Goal: Communication & Community: Answer question/provide support

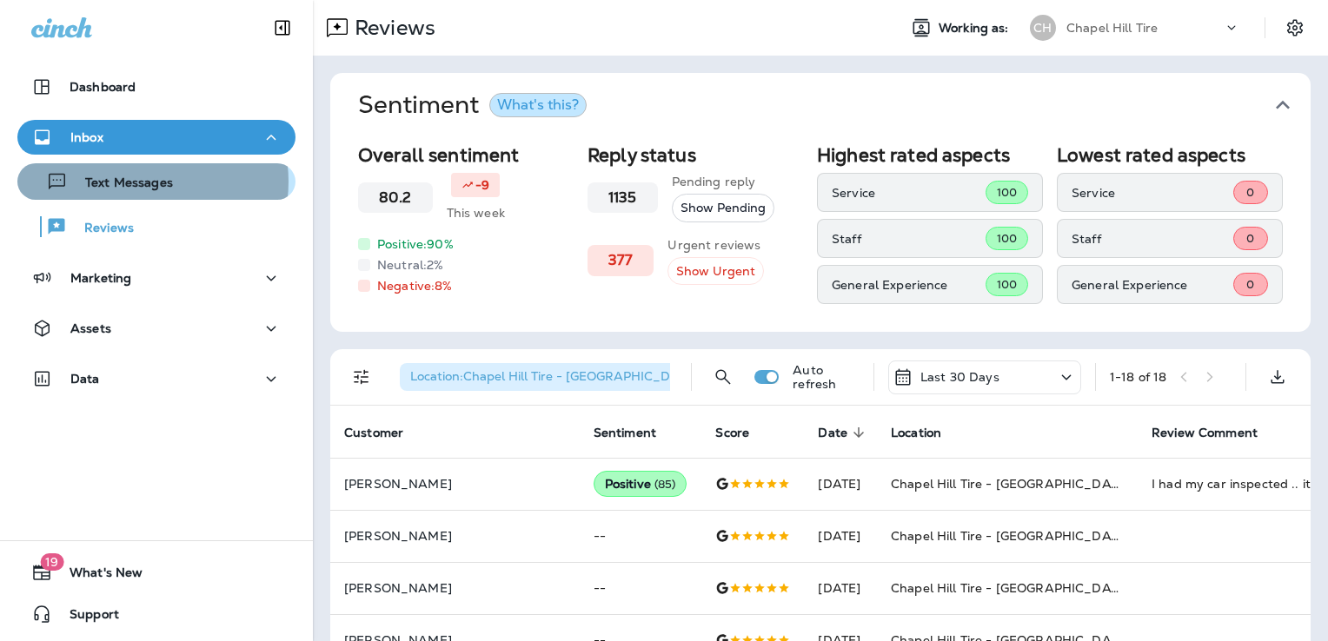
click at [142, 182] on p "Text Messages" at bounding box center [120, 184] width 105 height 17
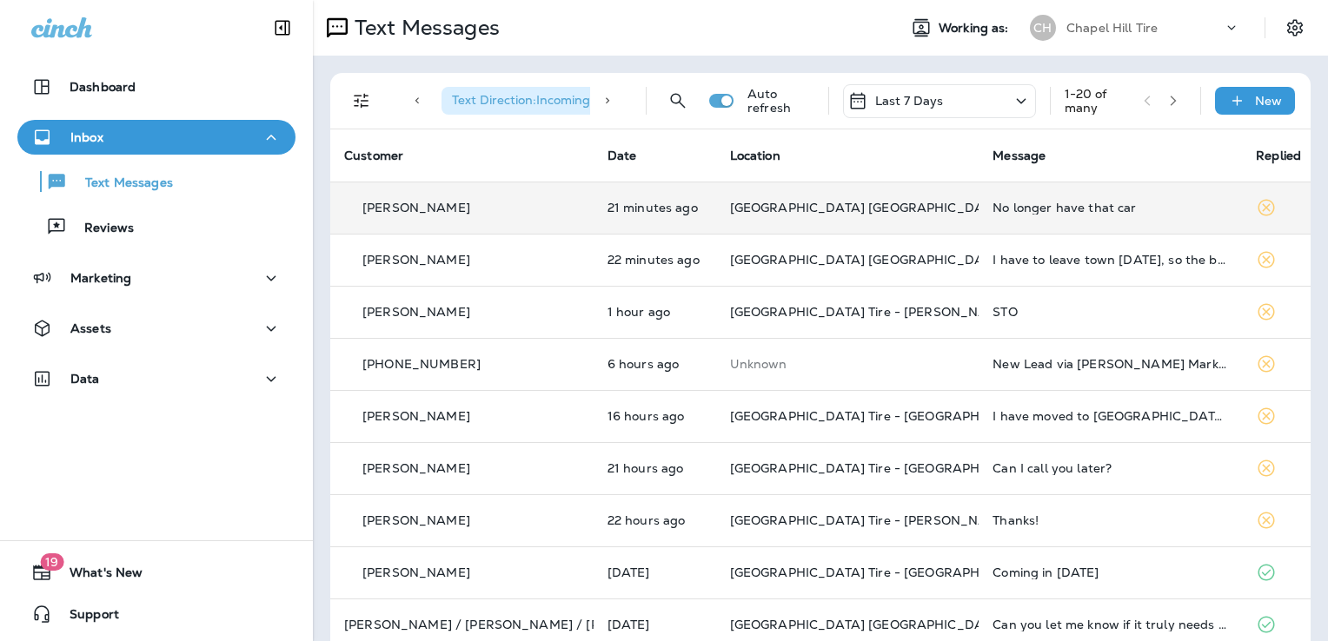
click at [1042, 210] on div "No longer have that car" at bounding box center [1109, 208] width 235 height 14
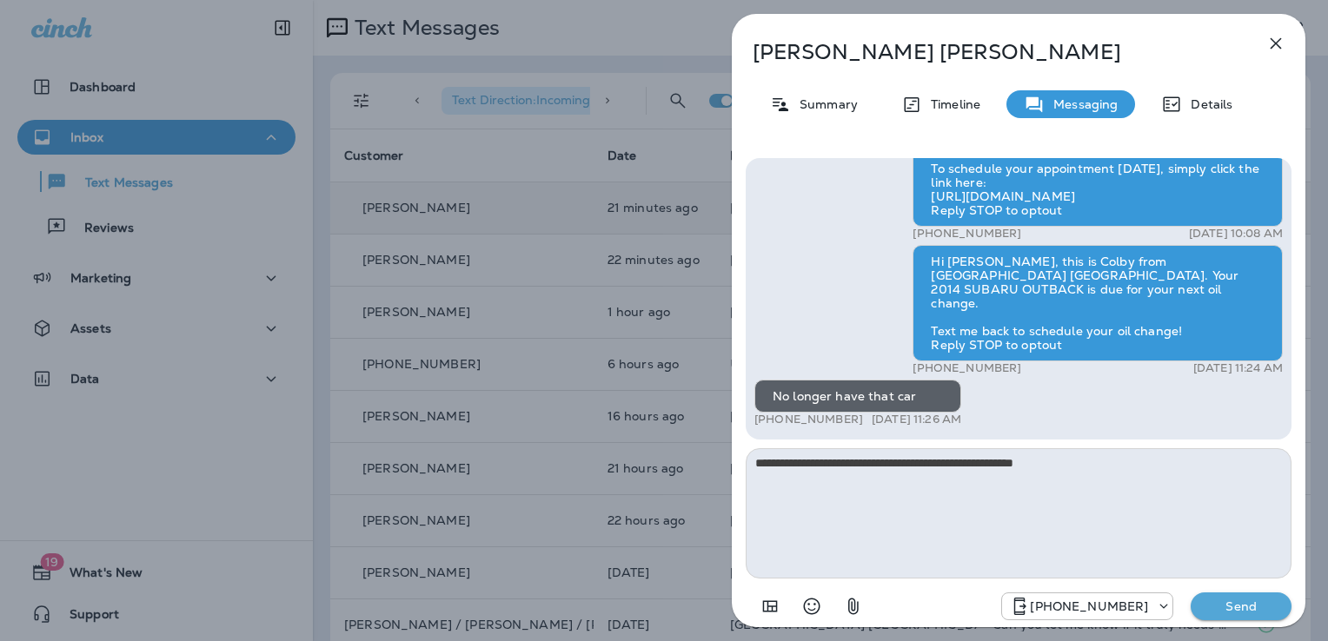
type textarea "**********"
click at [1225, 610] on p "Send" at bounding box center [1240, 607] width 73 height 16
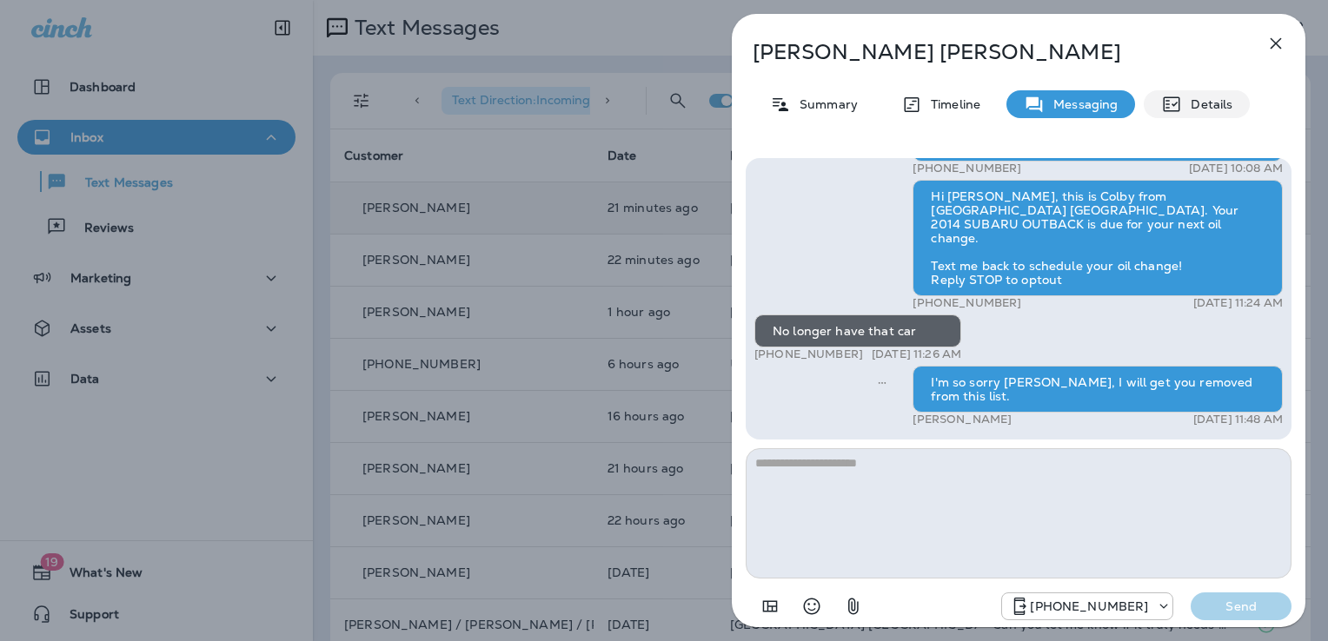
click at [1202, 95] on div "Details" at bounding box center [1196, 104] width 106 height 28
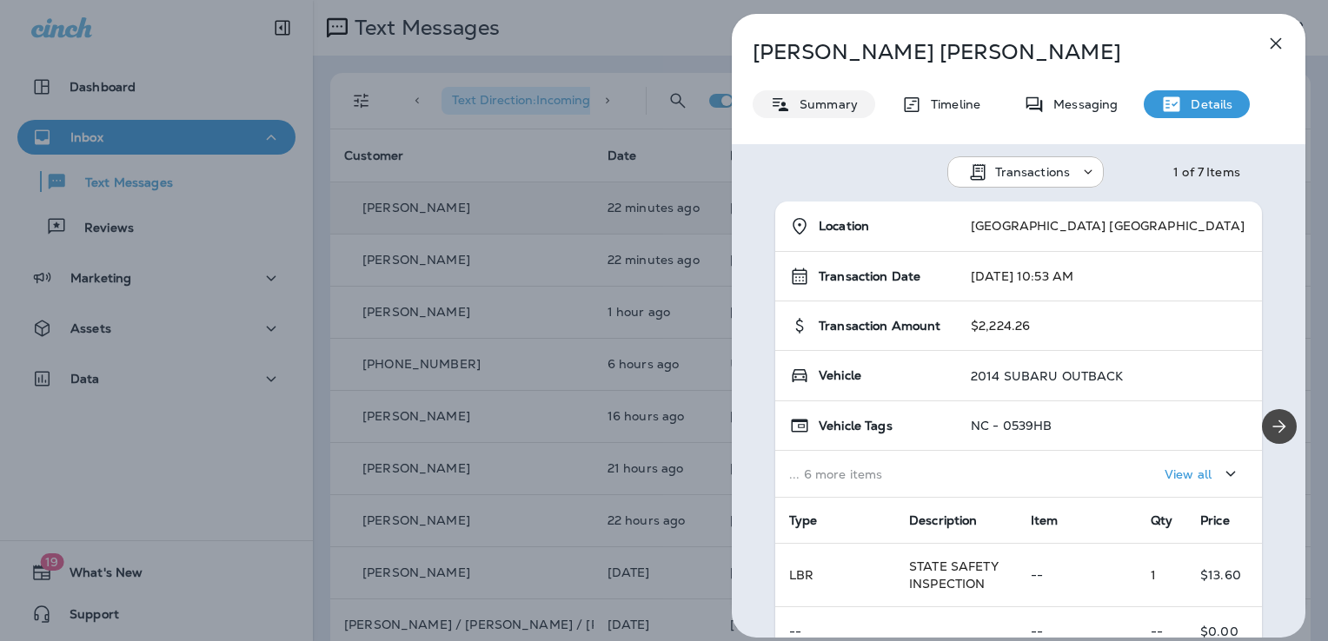
click at [820, 107] on p "Summary" at bounding box center [824, 104] width 67 height 14
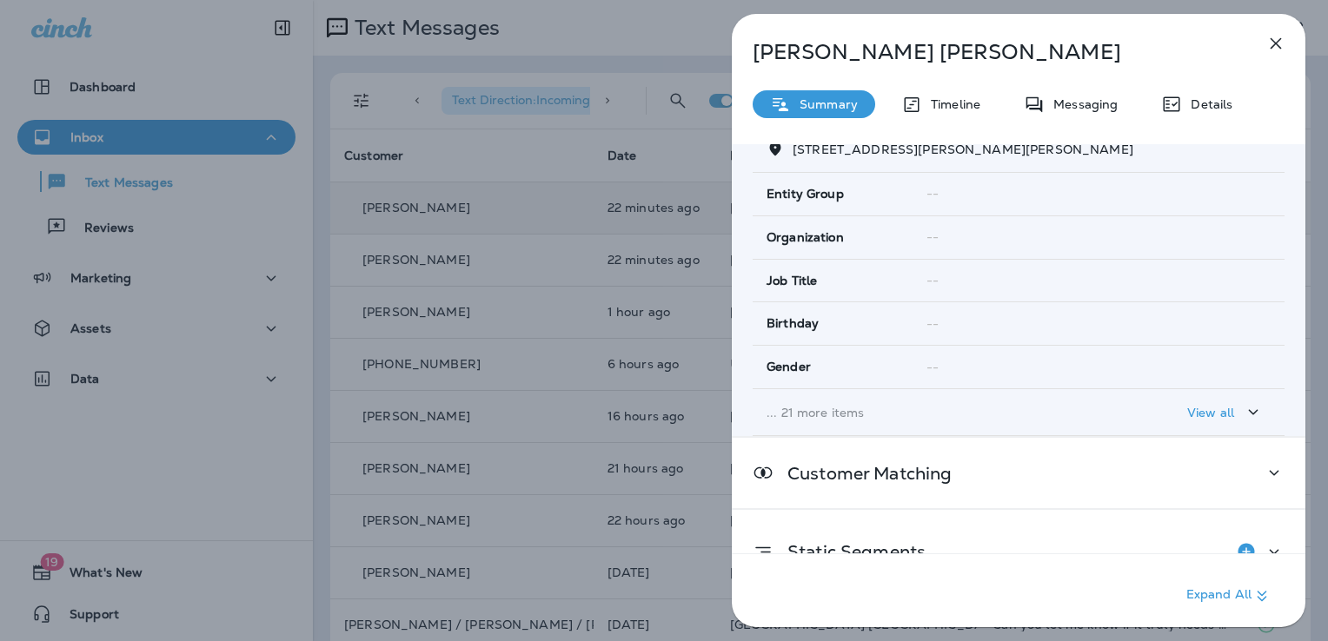
scroll to position [341, 0]
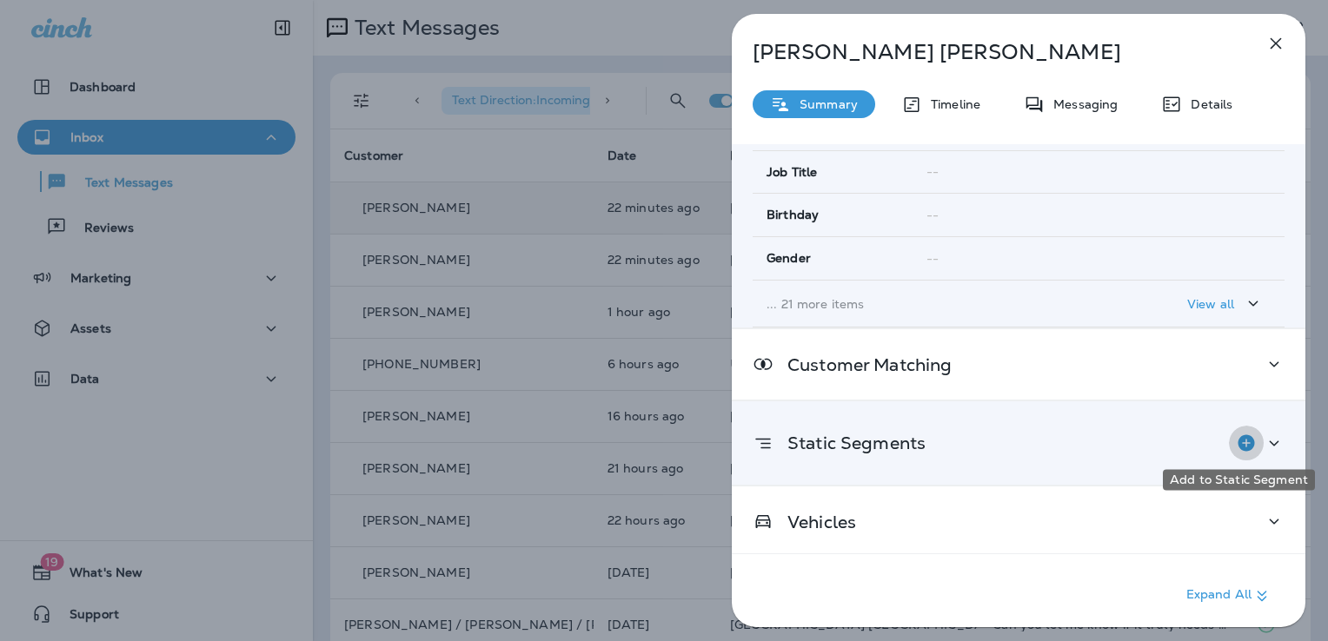
click at [1237, 434] on icon "Add to Static Segment" at bounding box center [1245, 442] width 17 height 17
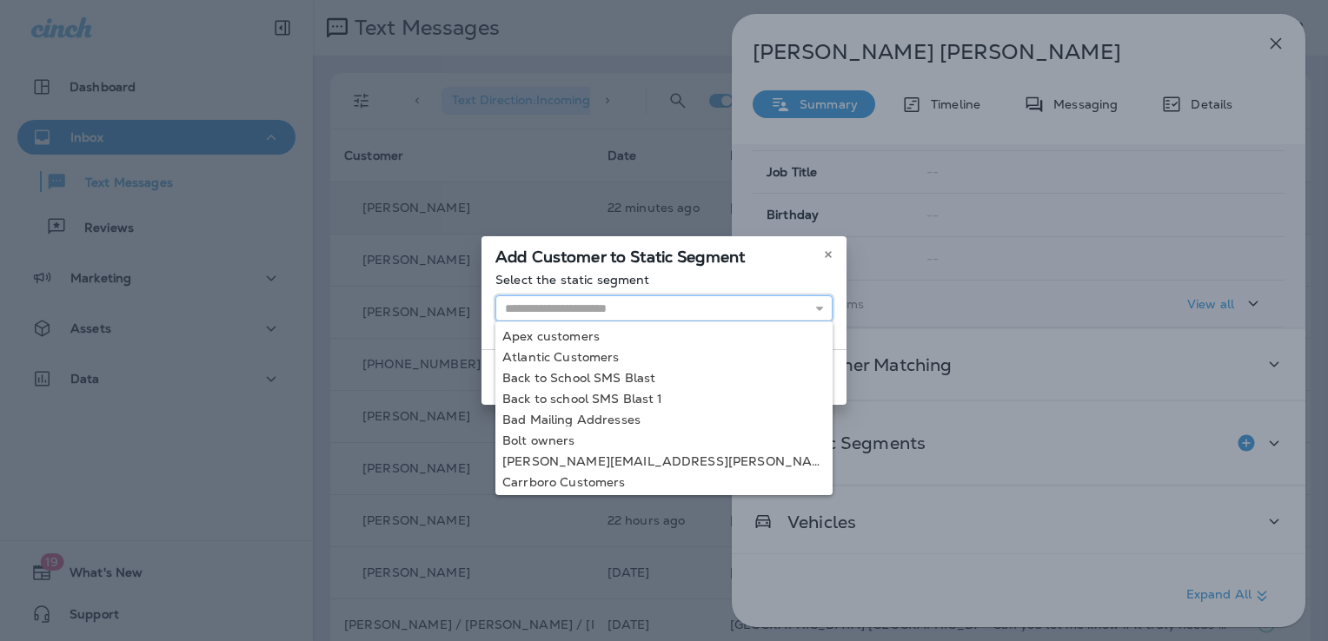
click at [569, 300] on input "text" at bounding box center [663, 308] width 337 height 26
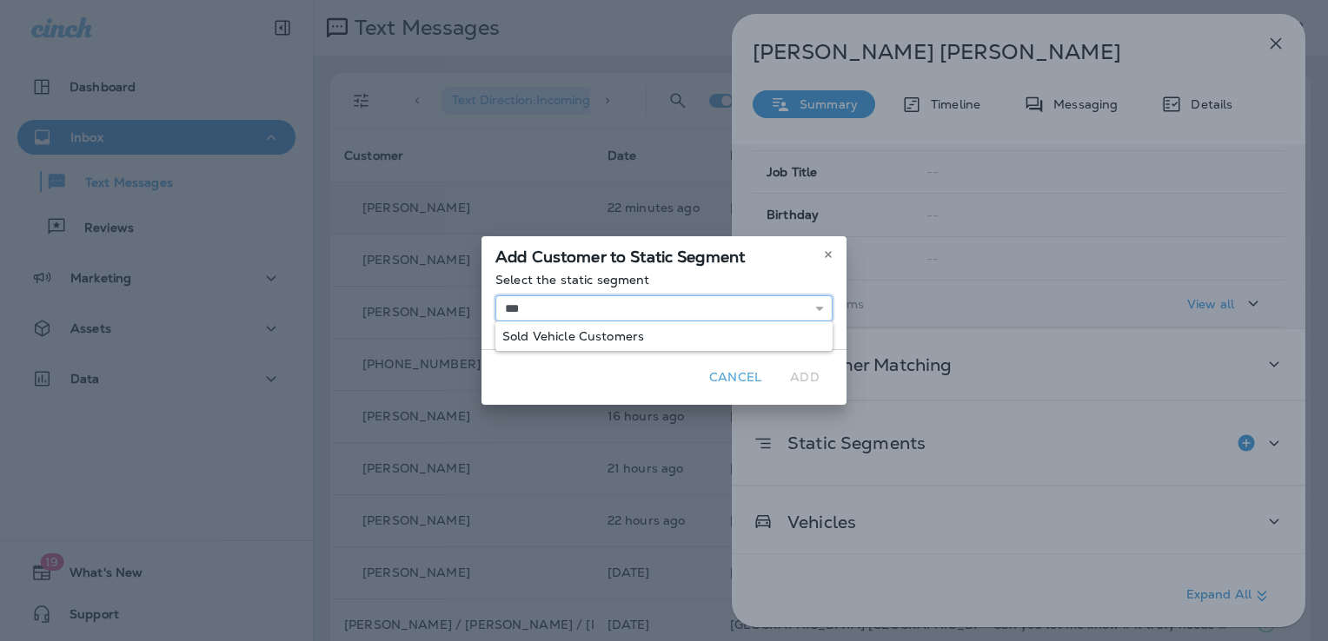
type input "**********"
click at [573, 334] on div "**********" at bounding box center [663, 311] width 365 height 76
click at [809, 378] on button "Add" at bounding box center [805, 377] width 56 height 27
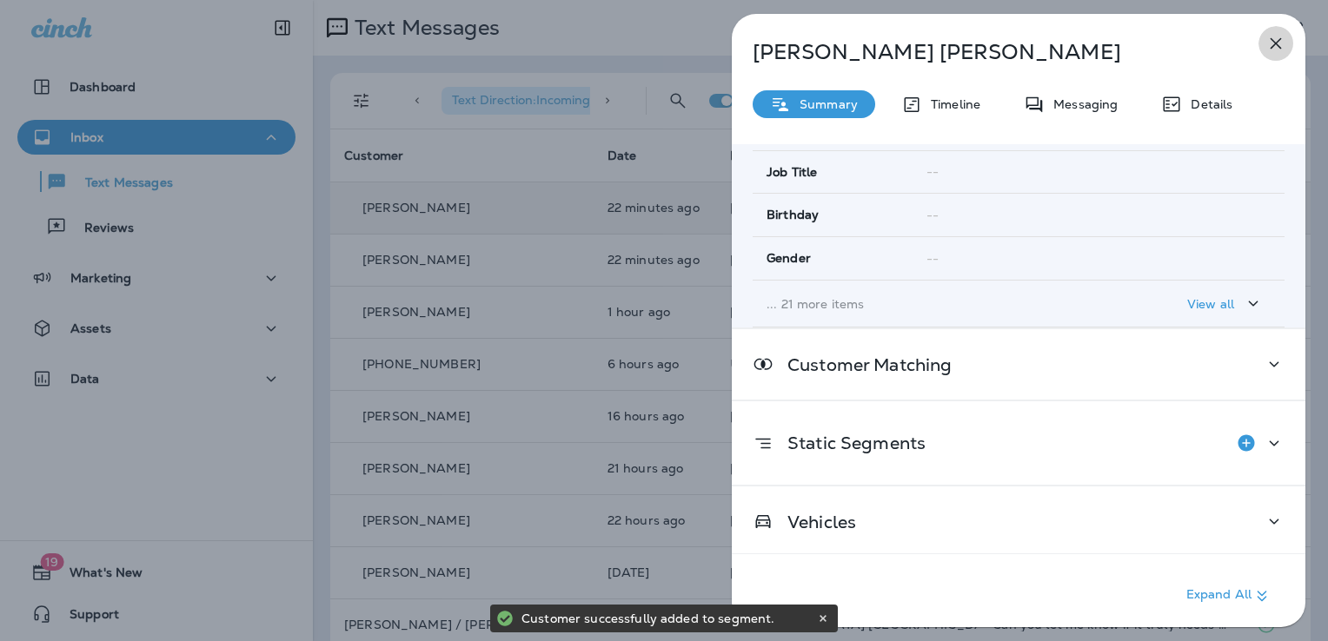
click at [1265, 39] on icon "button" at bounding box center [1275, 43] width 21 height 21
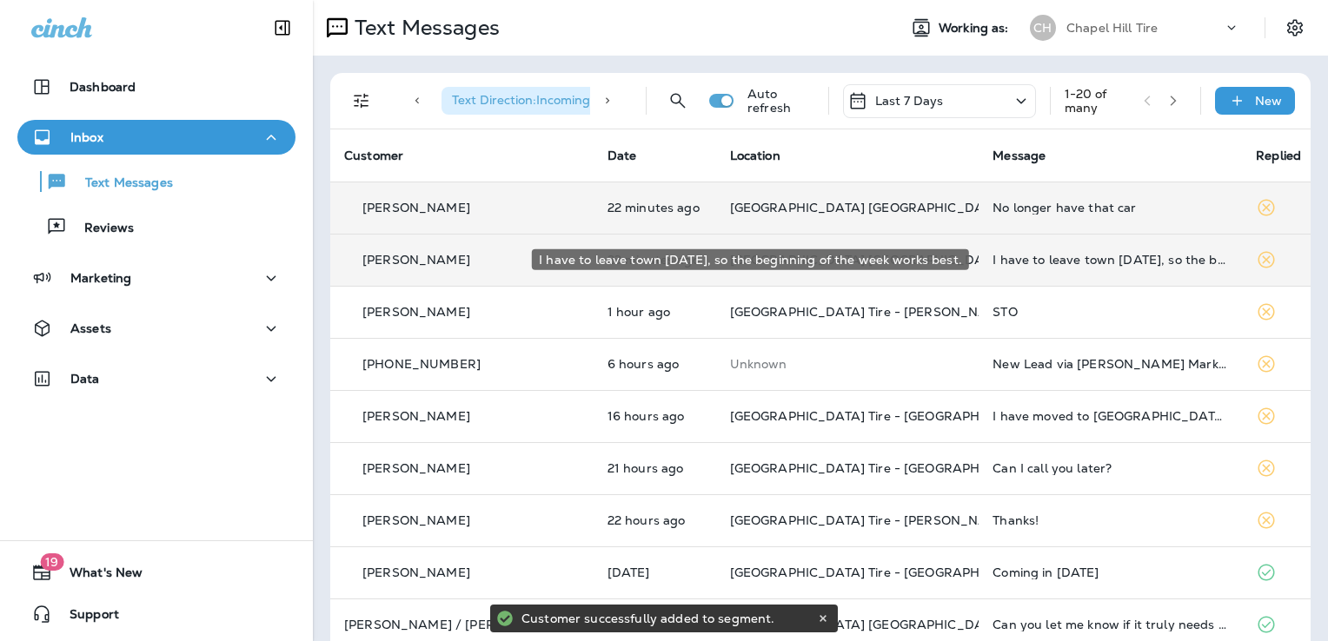
click at [1071, 263] on div "I have to leave town [DATE], so the beginning of the week works best." at bounding box center [1109, 260] width 235 height 14
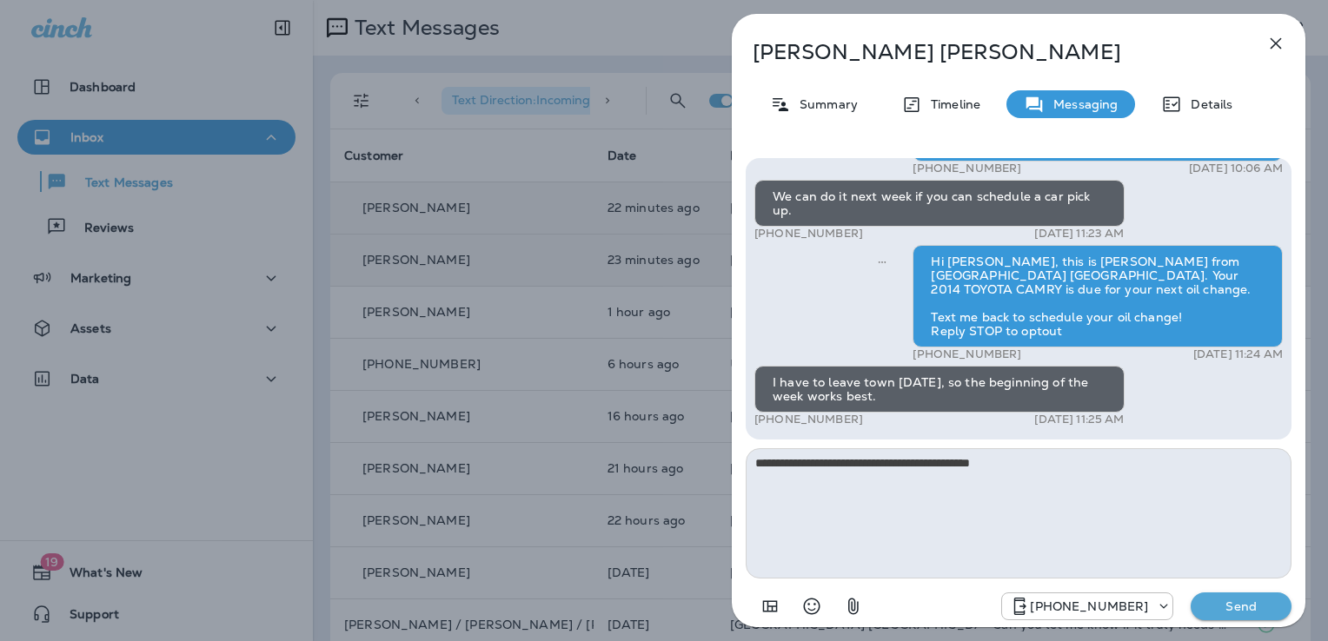
type textarea "**********"
click at [1241, 608] on p "Send" at bounding box center [1240, 607] width 73 height 16
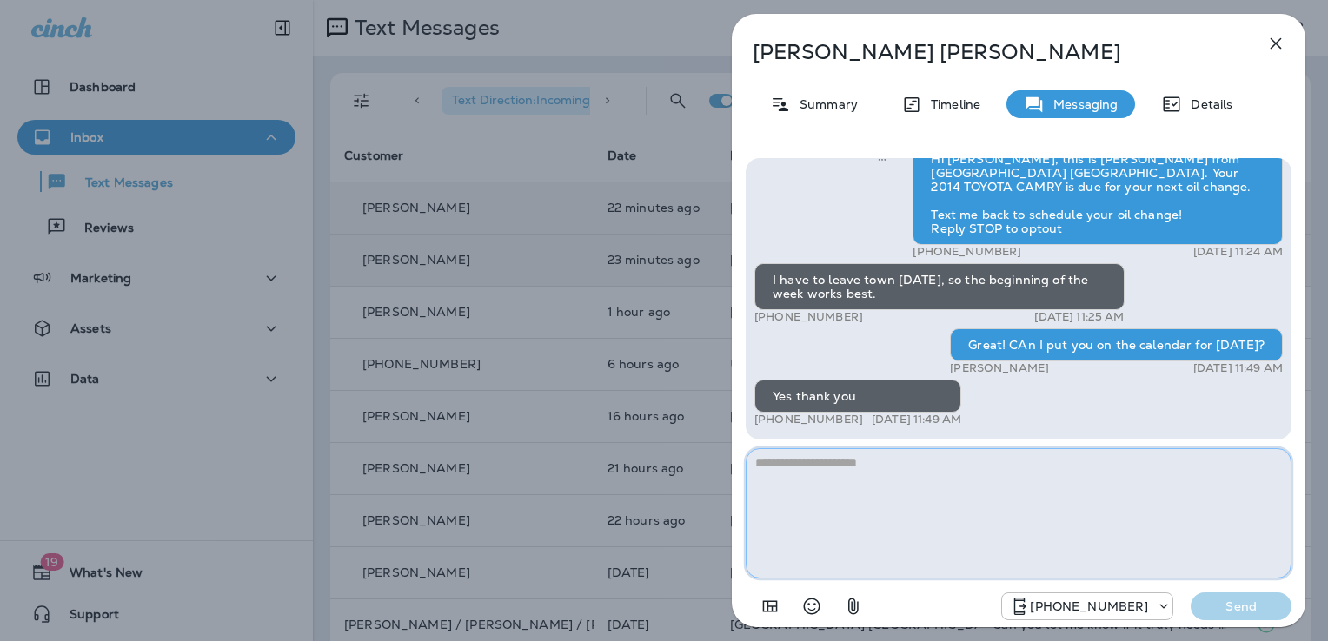
click at [855, 473] on textarea at bounding box center [1018, 513] width 546 height 130
type textarea "**********"
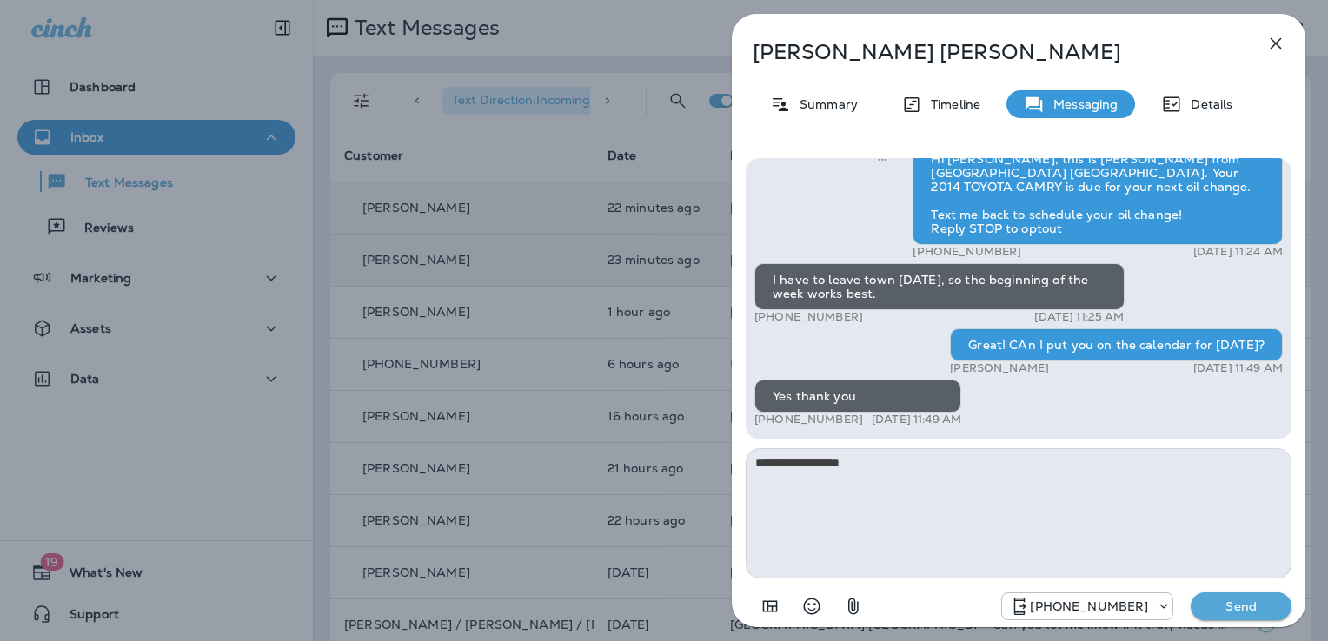
click at [1233, 608] on p "Send" at bounding box center [1240, 607] width 73 height 16
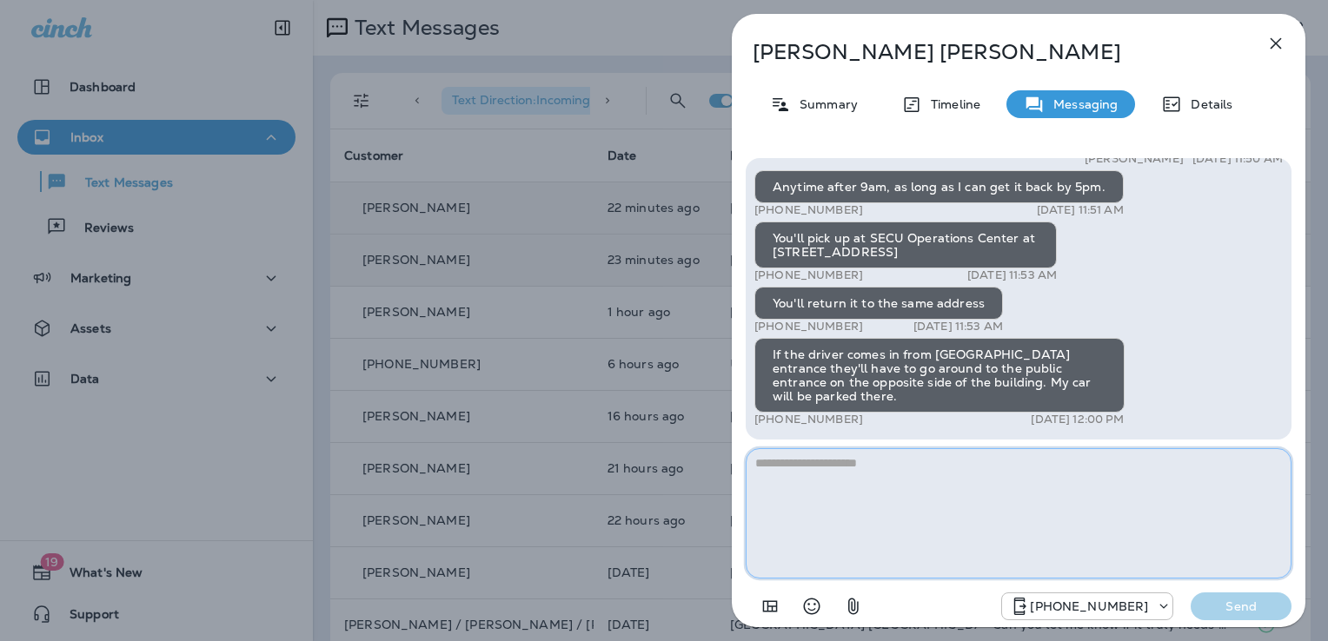
click at [800, 472] on textarea at bounding box center [1018, 513] width 546 height 130
type textarea "**********"
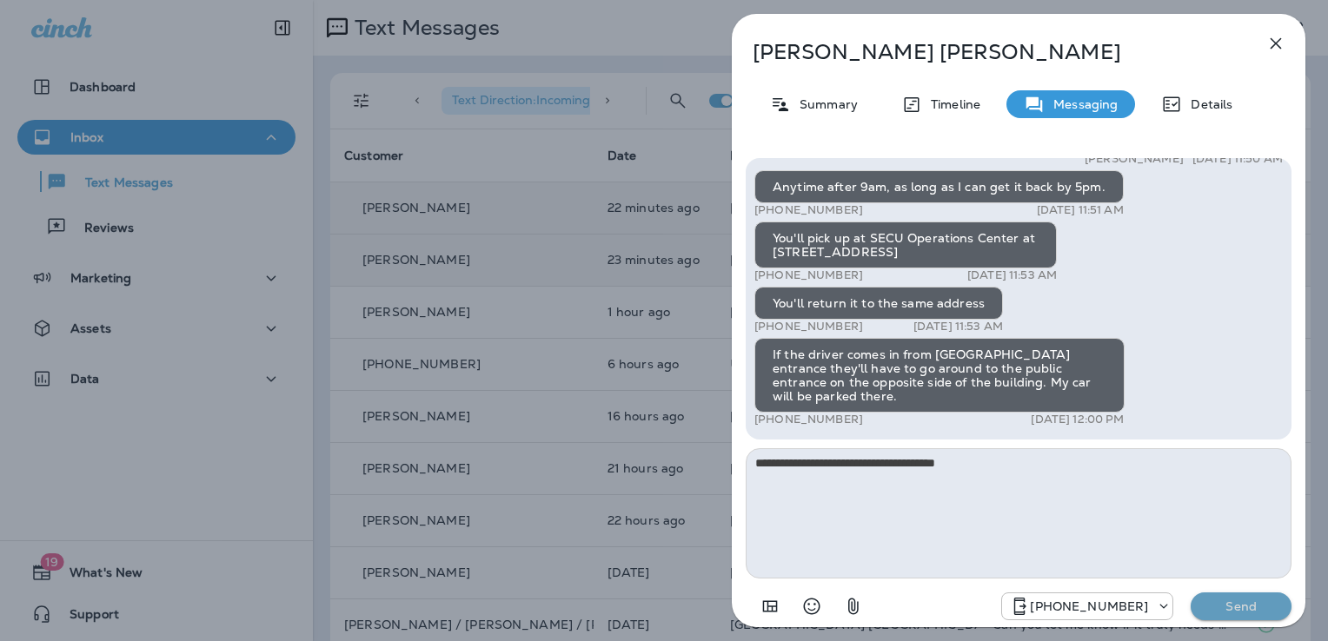
click at [1229, 606] on p "Send" at bounding box center [1240, 607] width 73 height 16
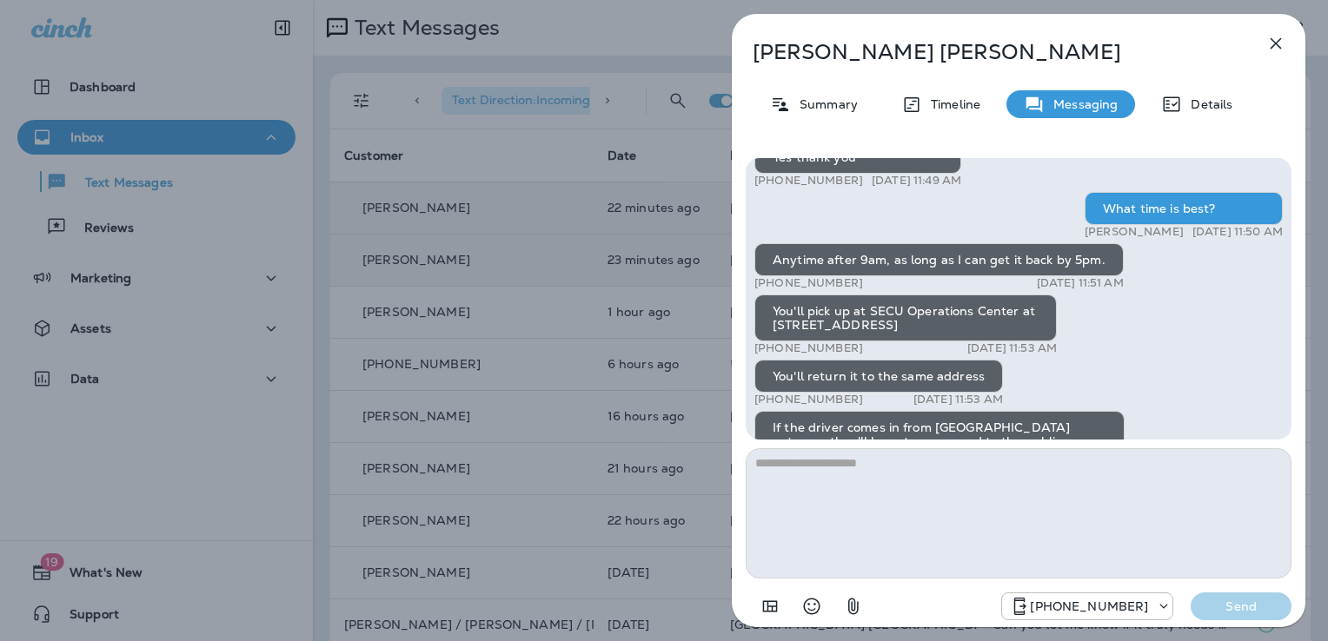
scroll to position [-176, 0]
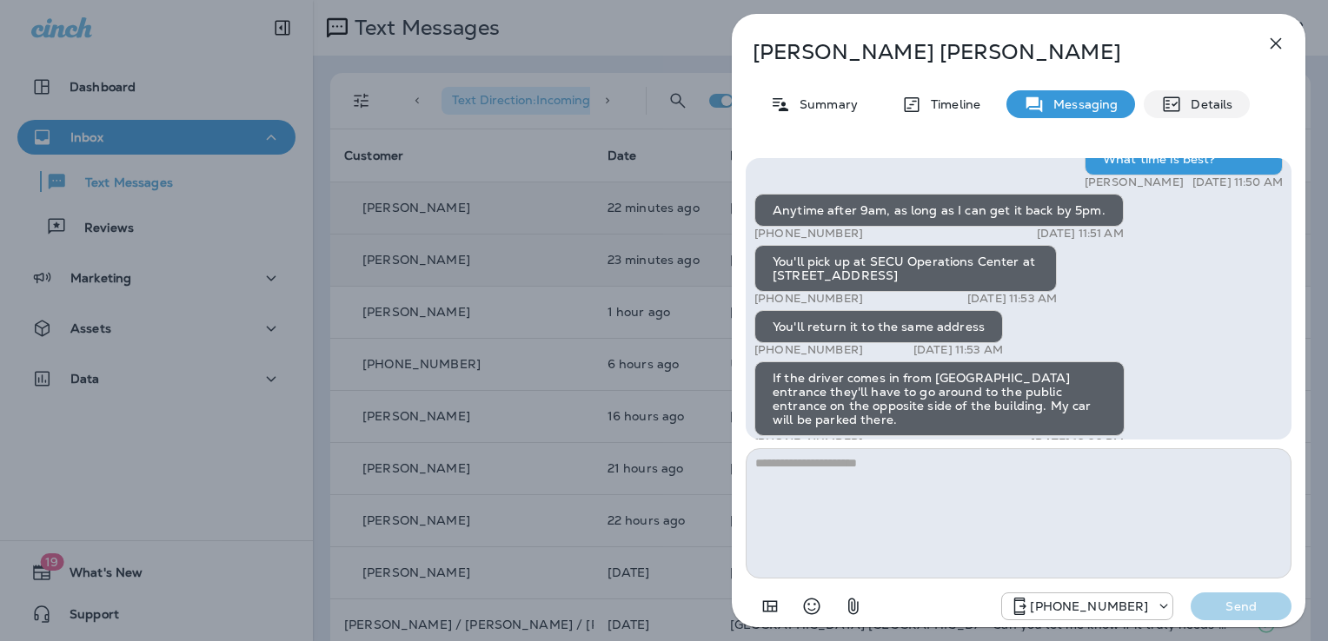
click at [1194, 100] on p "Details" at bounding box center [1207, 104] width 50 height 14
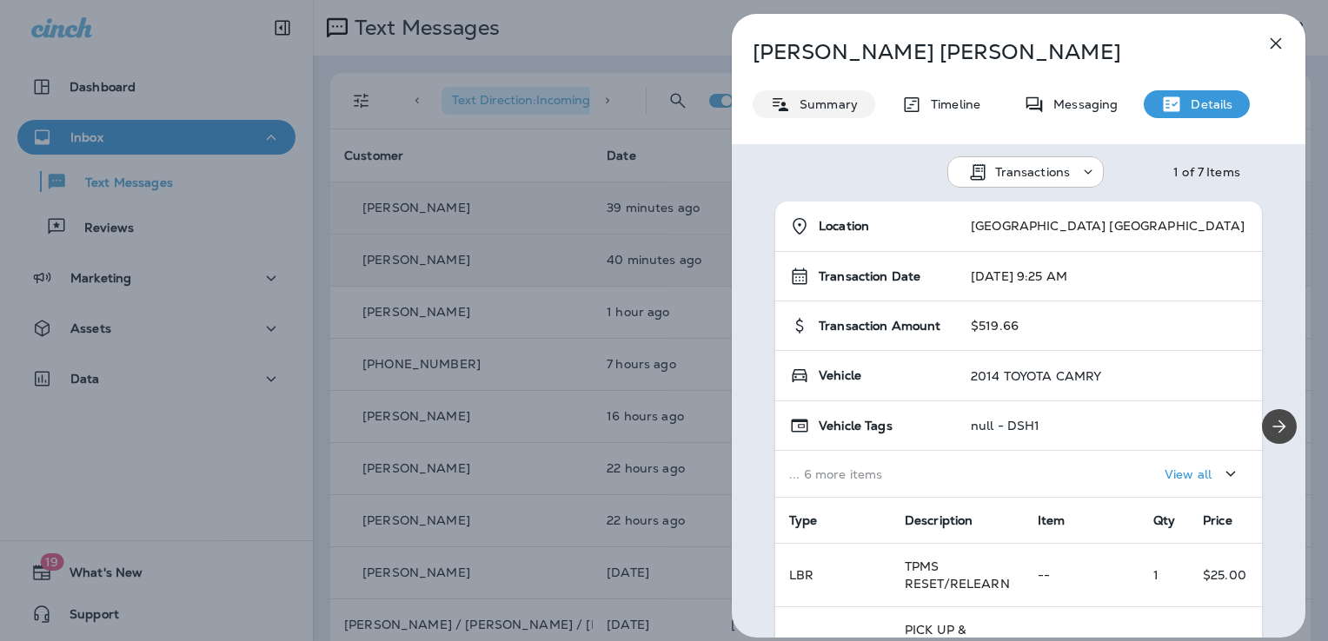
click at [825, 100] on p "Summary" at bounding box center [824, 104] width 67 height 14
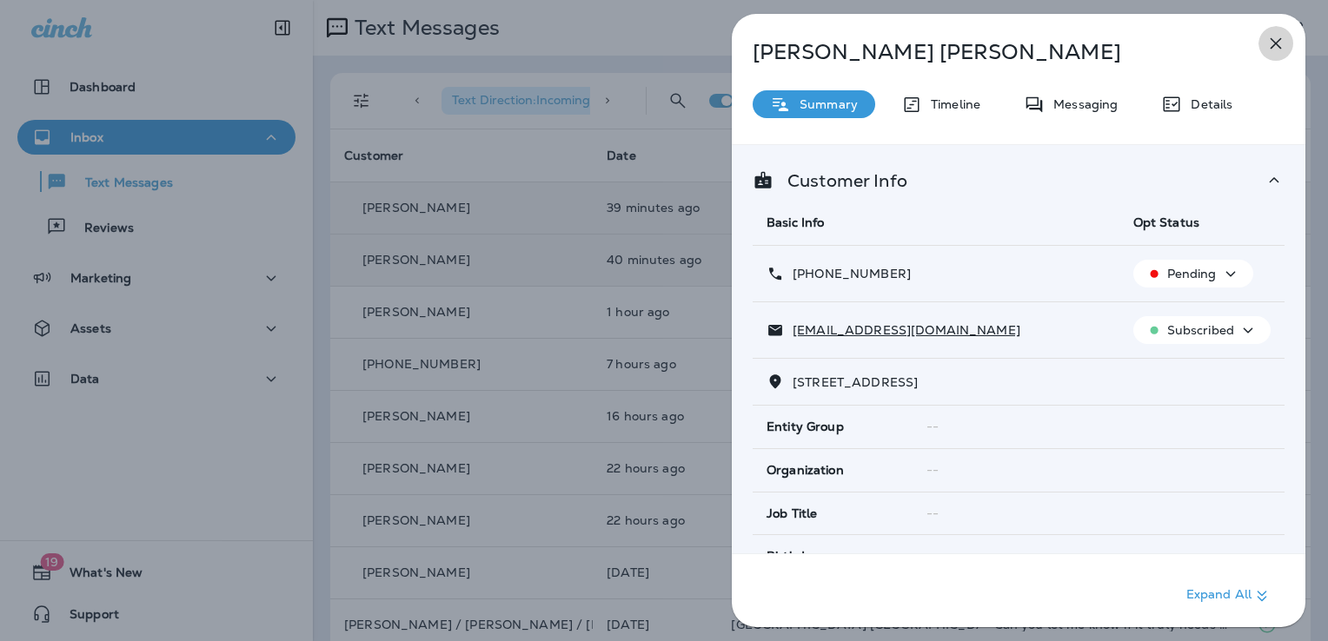
click at [1269, 41] on icon "button" at bounding box center [1275, 43] width 21 height 21
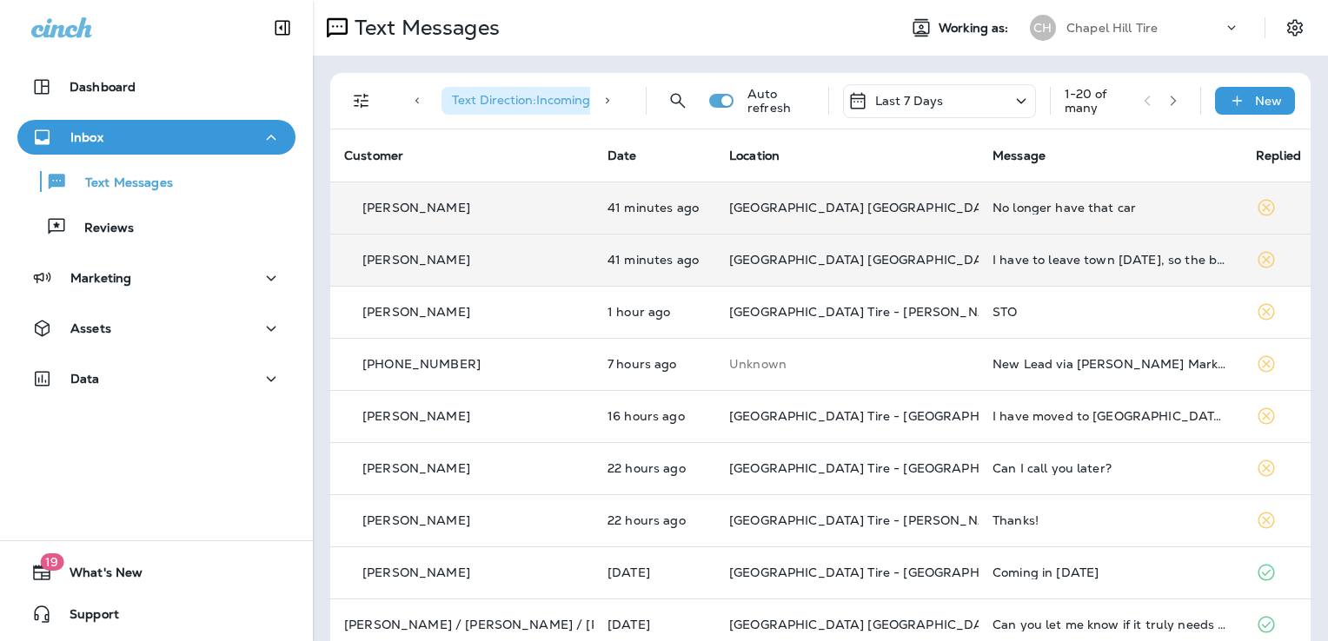
click at [1257, 260] on icon at bounding box center [1265, 260] width 17 height 17
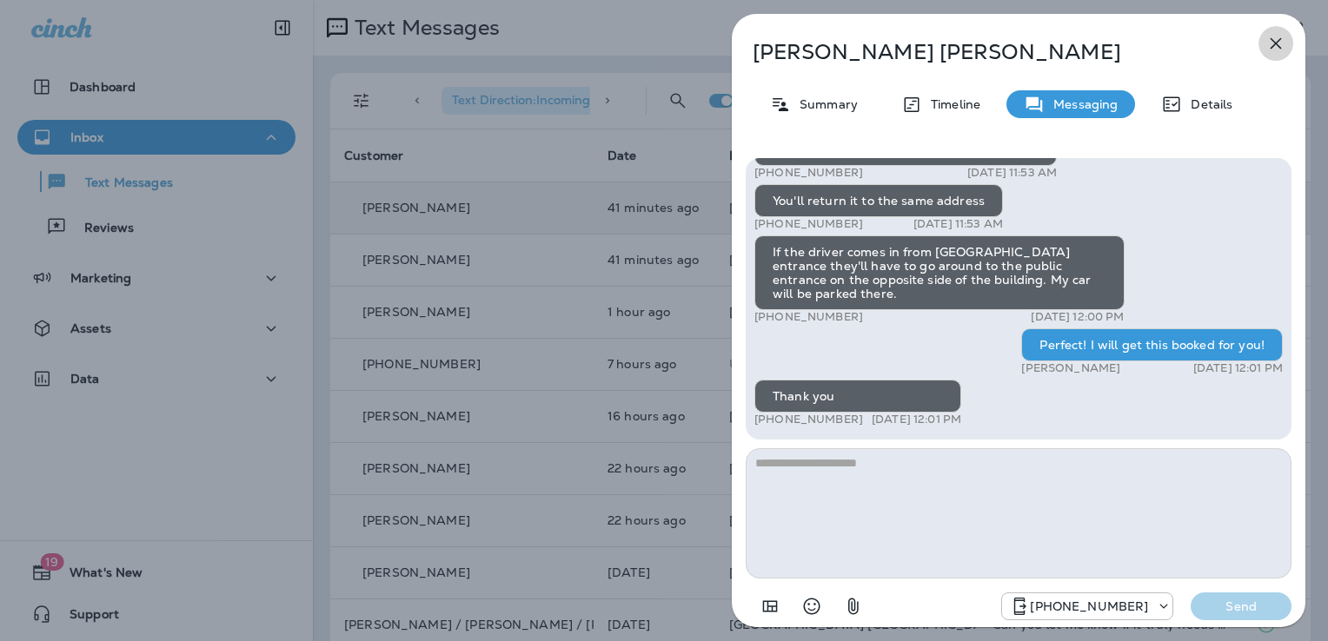
click at [1286, 33] on button "button" at bounding box center [1275, 43] width 35 height 35
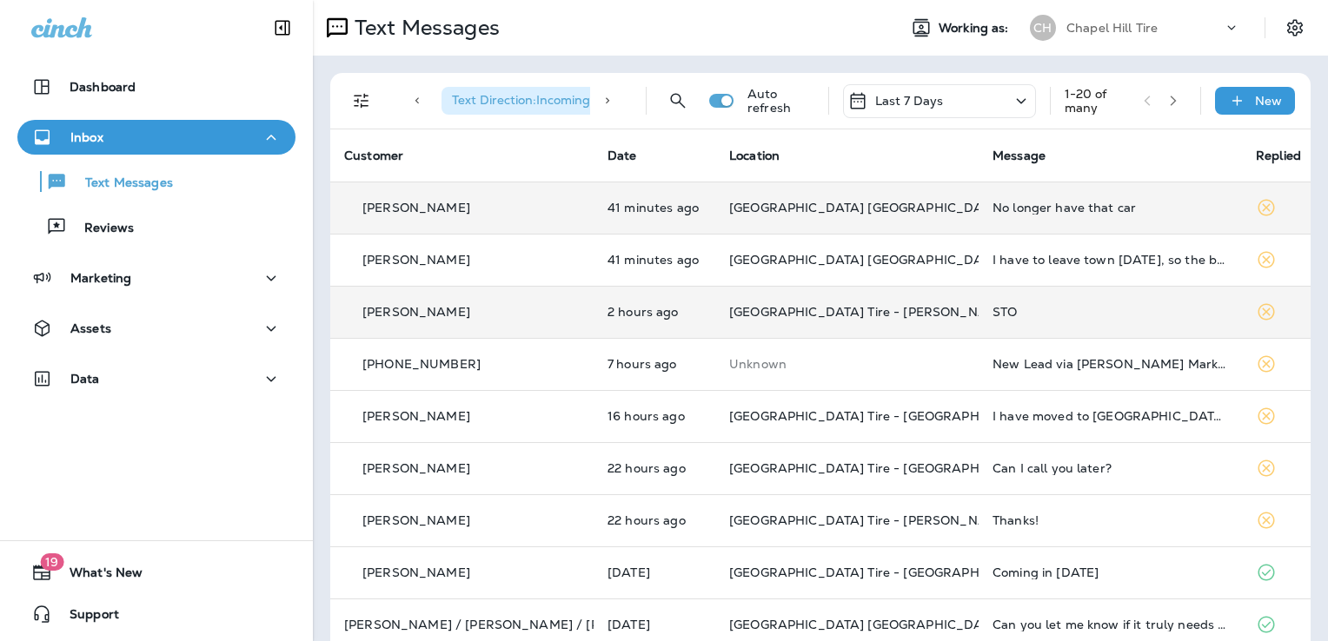
click at [1183, 305] on div "STO" at bounding box center [1109, 312] width 235 height 14
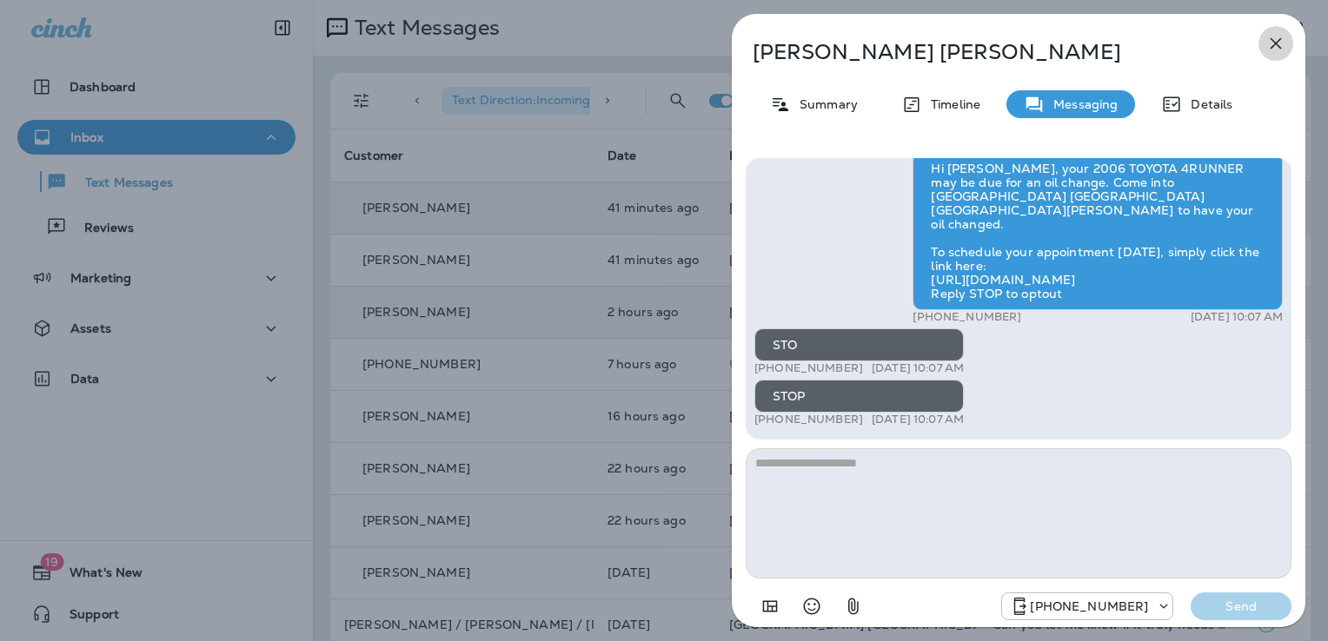
click at [1279, 37] on icon "button" at bounding box center [1275, 43] width 21 height 21
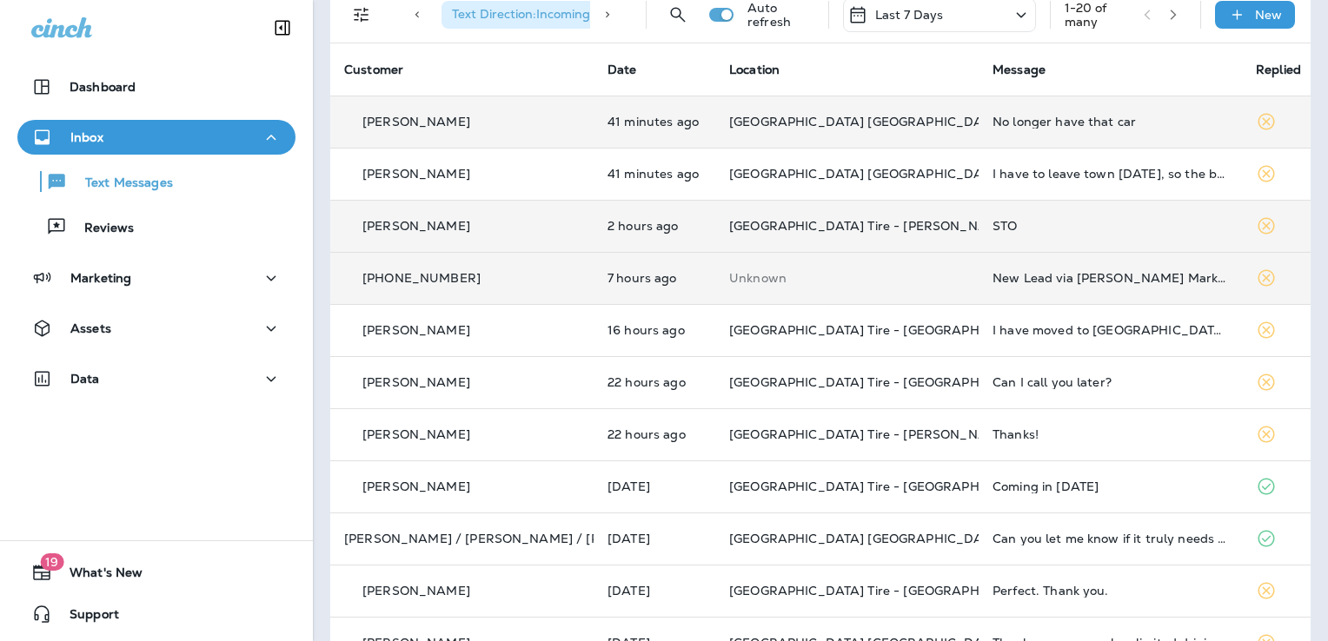
scroll to position [87, 0]
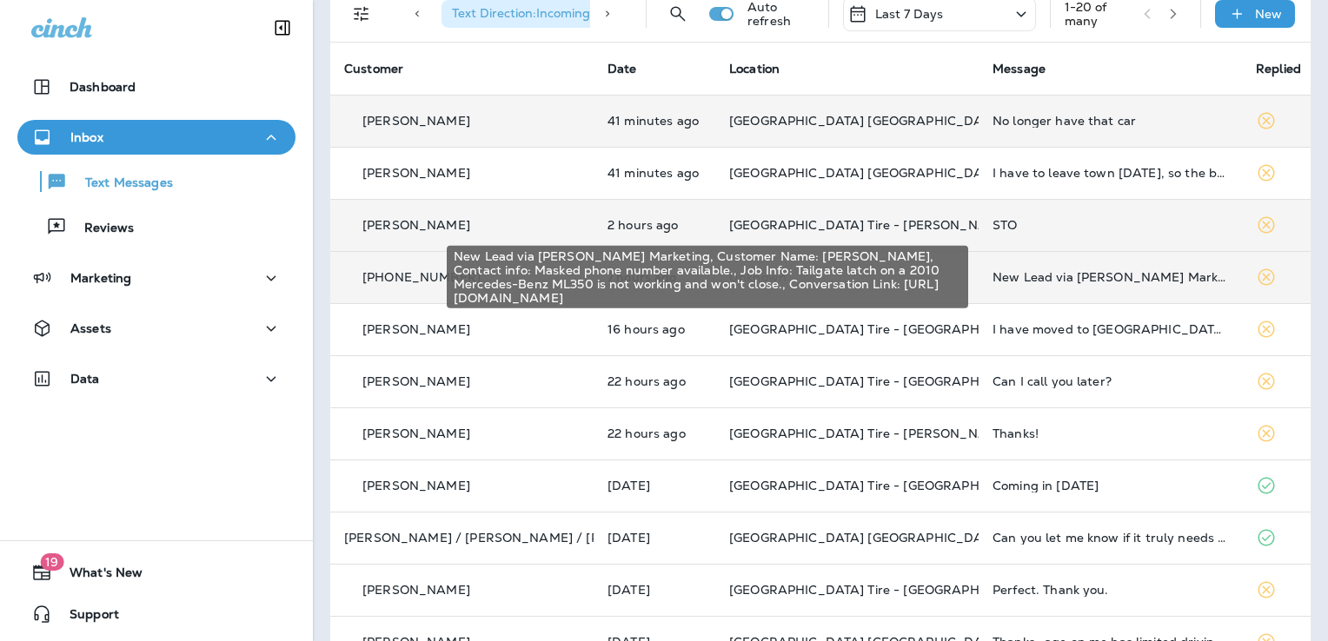
click at [1130, 273] on div "New Lead via [PERSON_NAME] Marketing, Customer Name: [PERSON_NAME], Contact inf…" at bounding box center [1109, 277] width 235 height 14
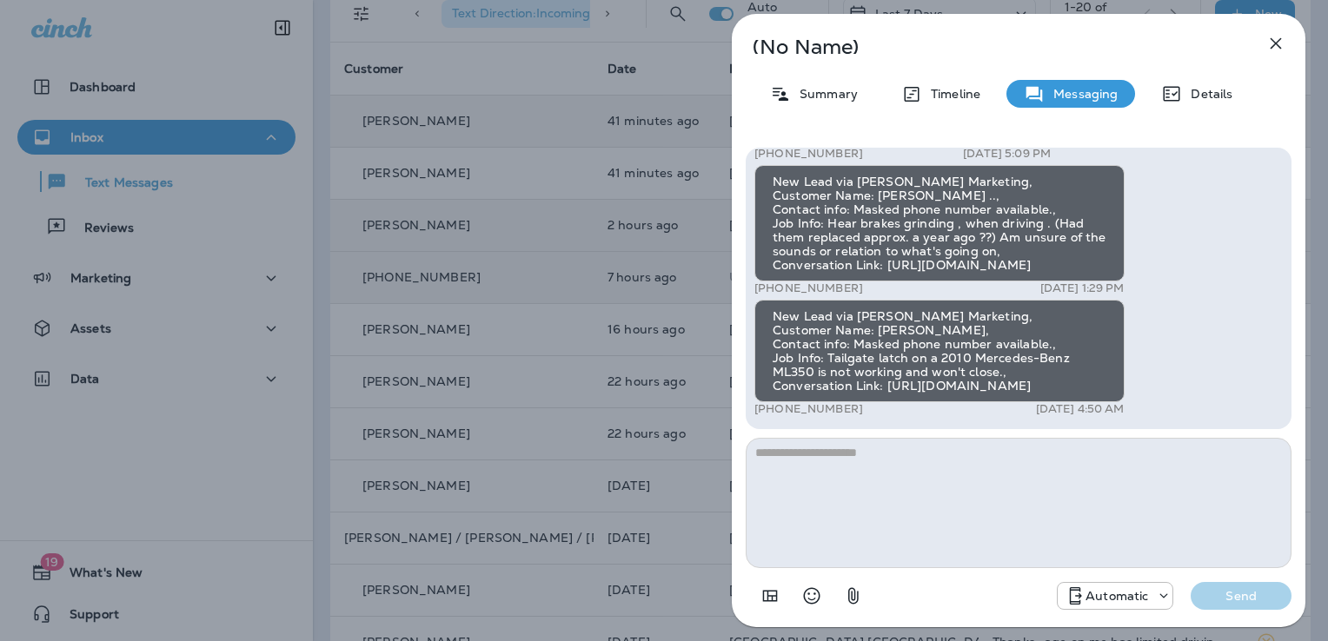
drag, startPoint x: 1163, startPoint y: 385, endPoint x: 832, endPoint y: 450, distance: 338.2
click at [832, 450] on div "New Lead via [PERSON_NAME] Marketing, Customer Name: [PERSON_NAME], Contact inf…" at bounding box center [1018, 381] width 546 height 466
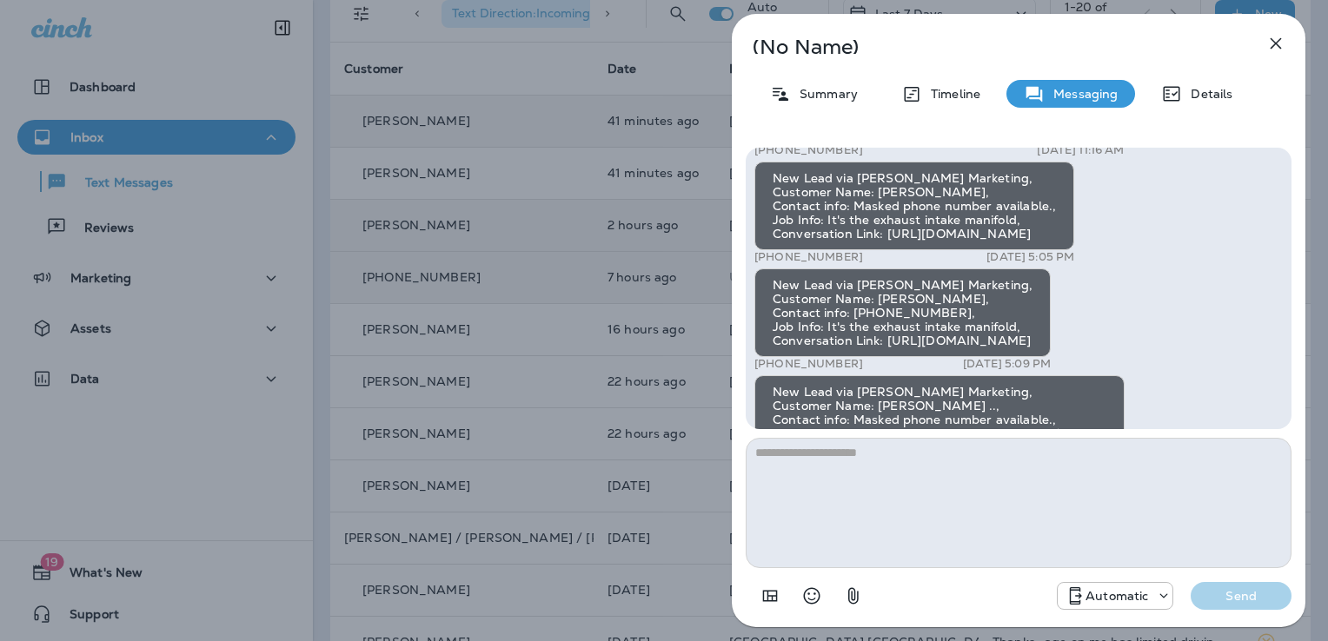
scroll to position [-211, 0]
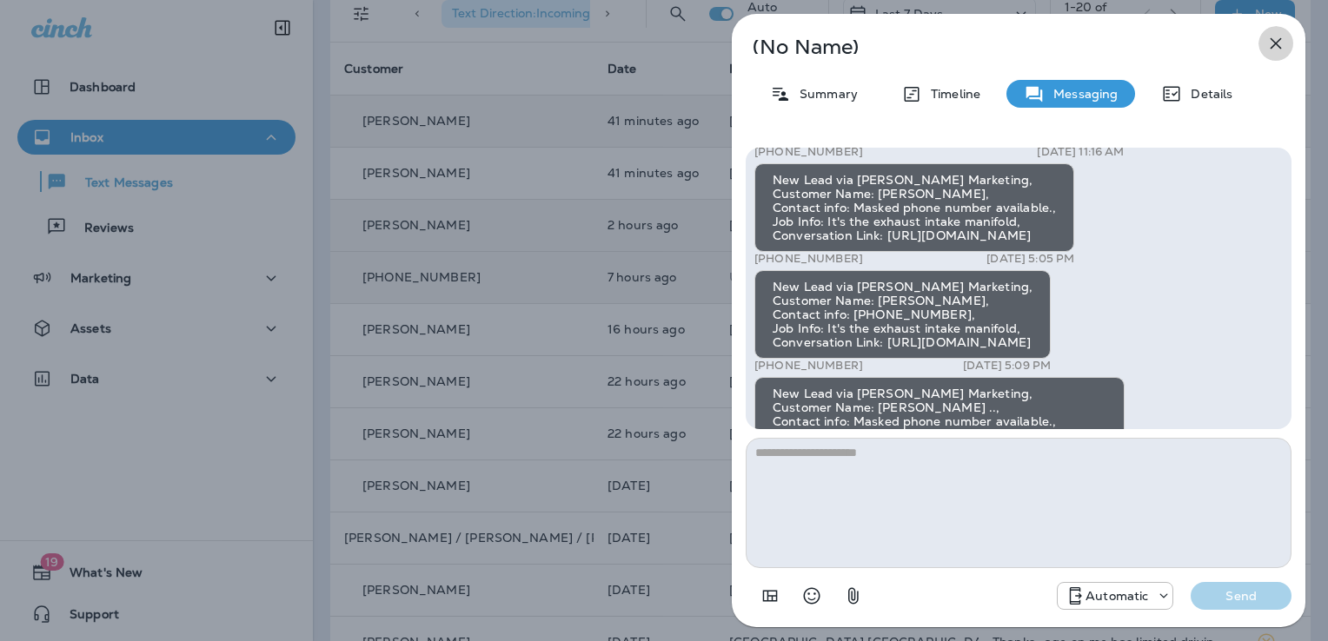
click at [1276, 46] on icon "button" at bounding box center [1275, 43] width 21 height 21
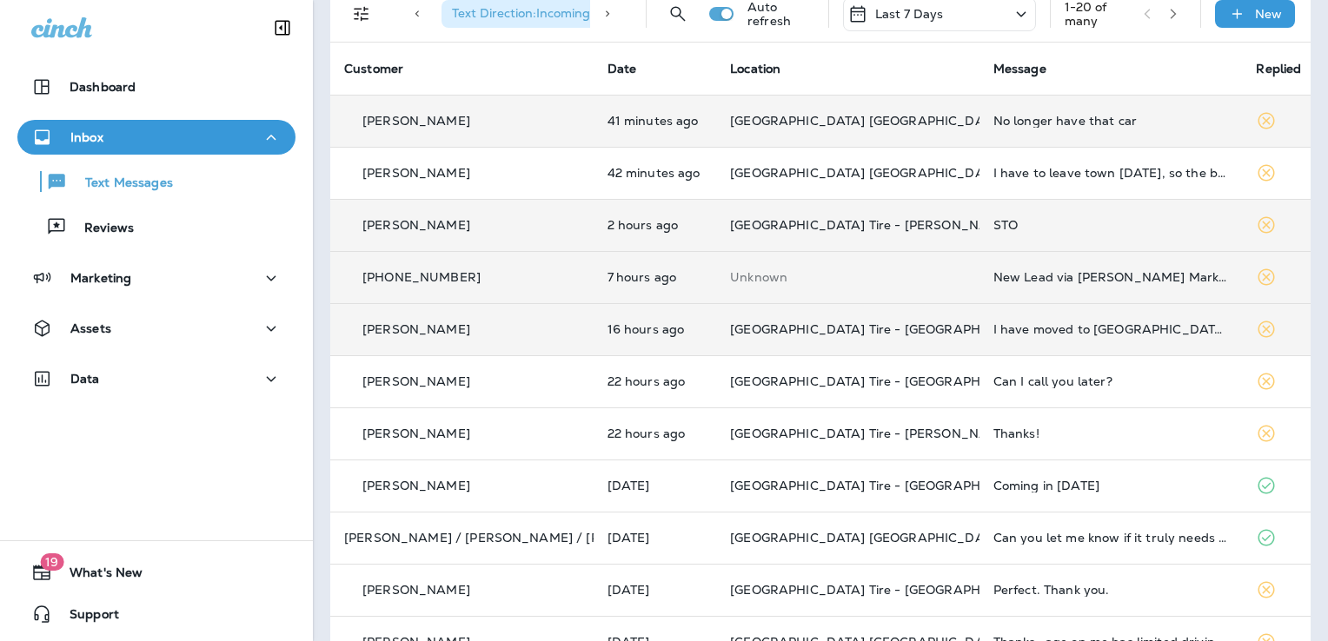
click at [1053, 340] on td "I have moved to [GEOGRAPHIC_DATA], [US_STATE] and will not be in." at bounding box center [1110, 329] width 263 height 52
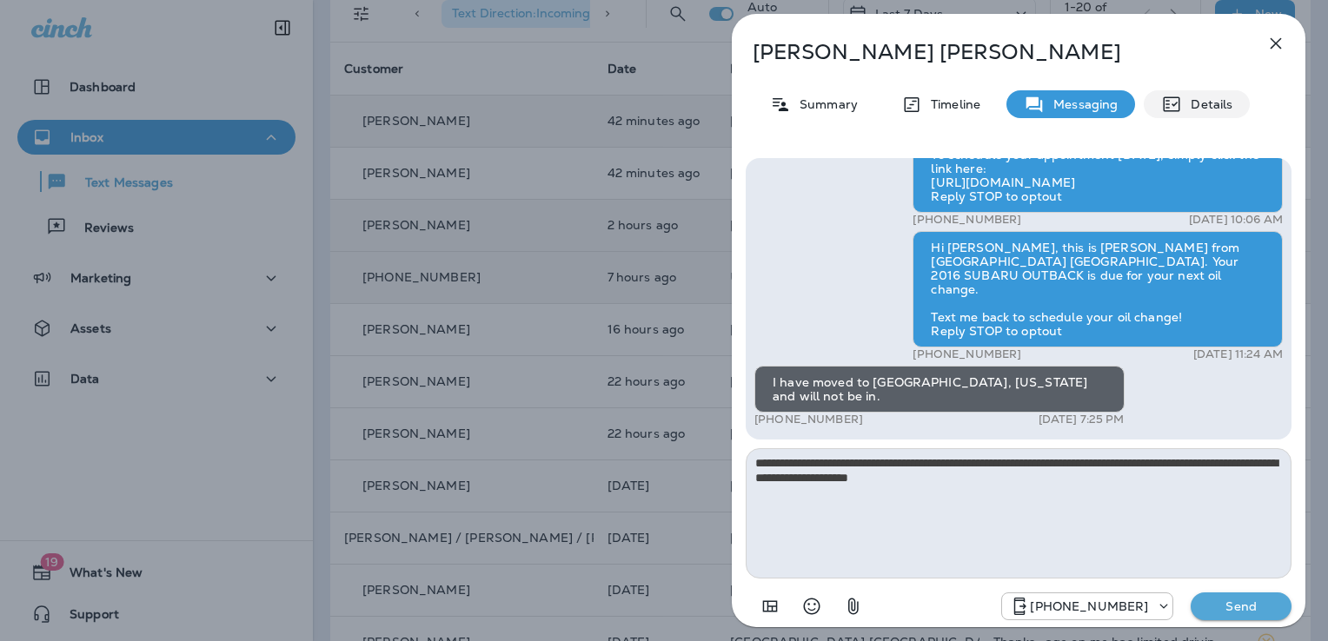
type textarea "**********"
click at [1200, 97] on p "Details" at bounding box center [1207, 104] width 50 height 14
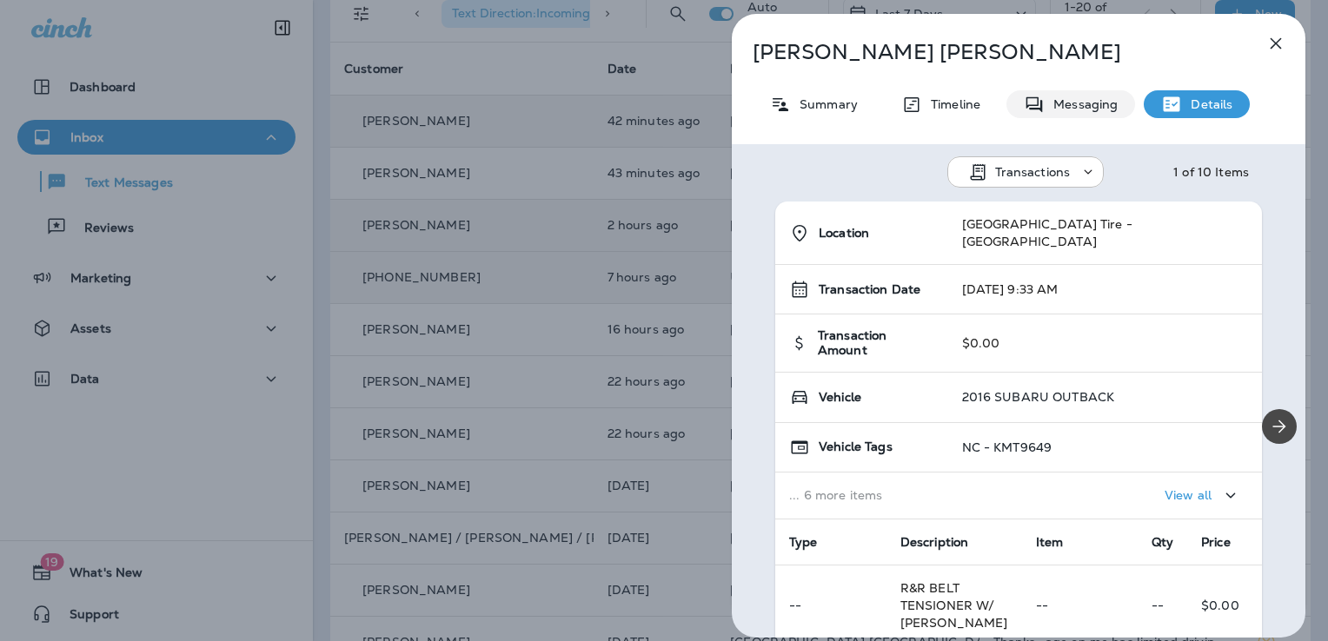
click at [1075, 104] on p "Messaging" at bounding box center [1080, 104] width 73 height 14
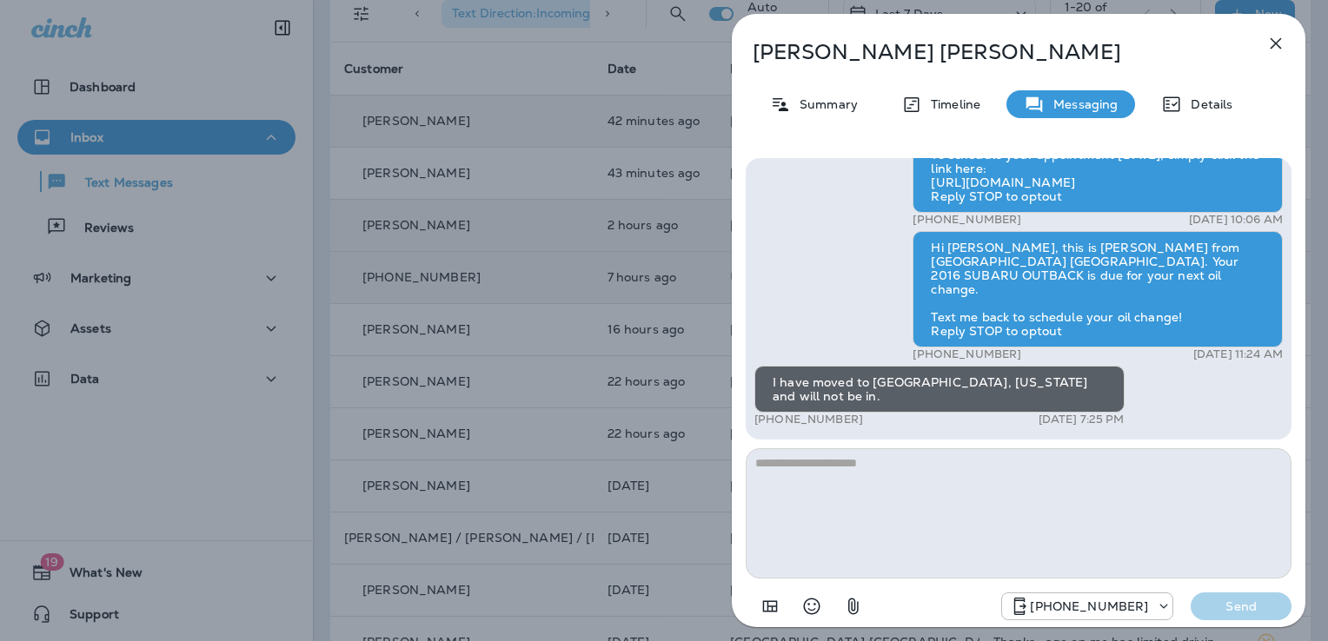
click at [781, 473] on textarea at bounding box center [1018, 513] width 546 height 130
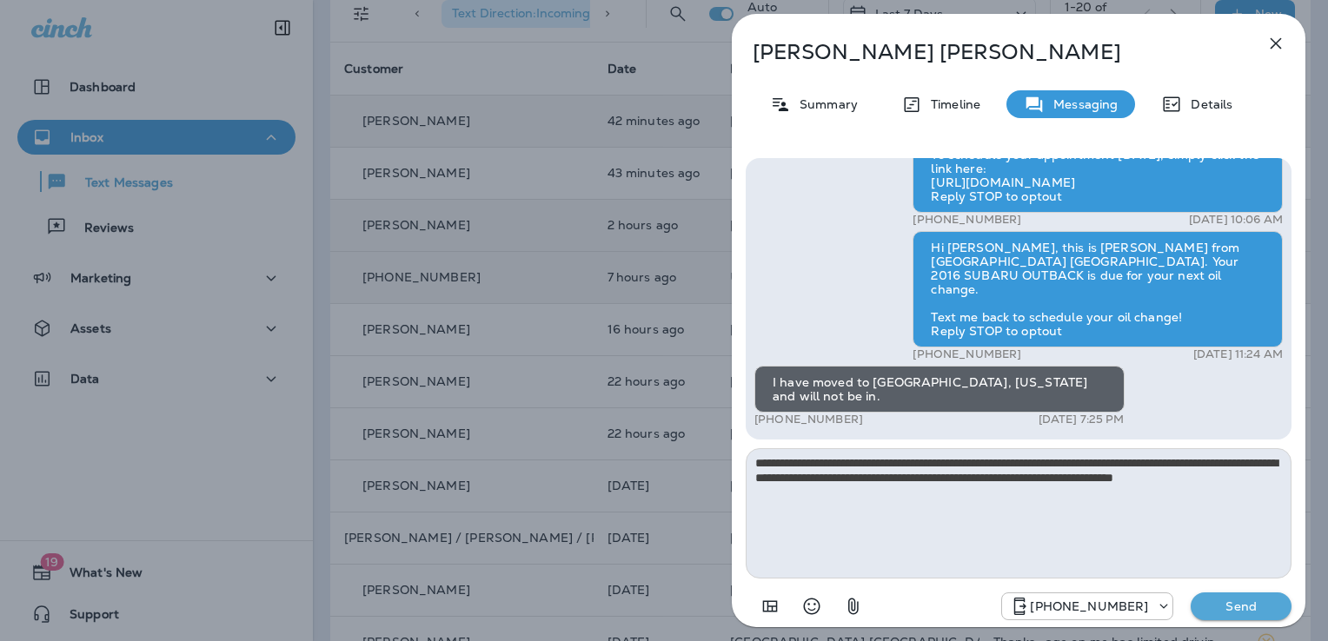
type textarea "**********"
click at [1227, 606] on p "Send" at bounding box center [1240, 607] width 73 height 16
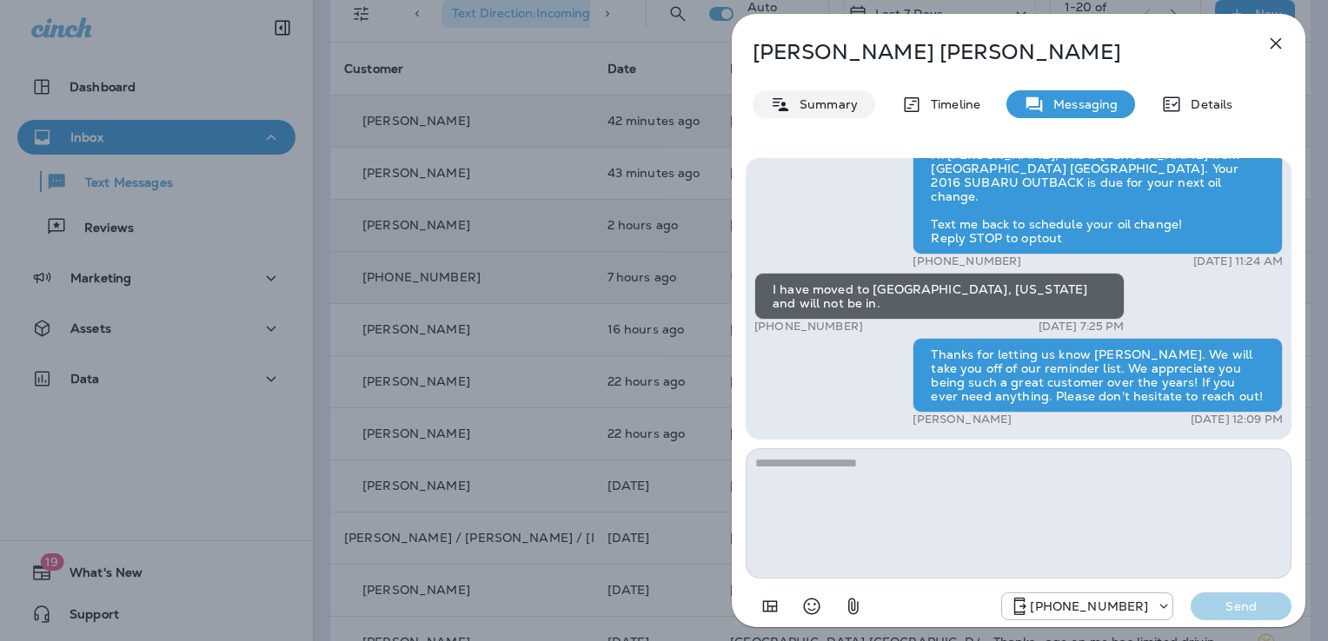
click at [858, 100] on div "Summary" at bounding box center [813, 104] width 123 height 28
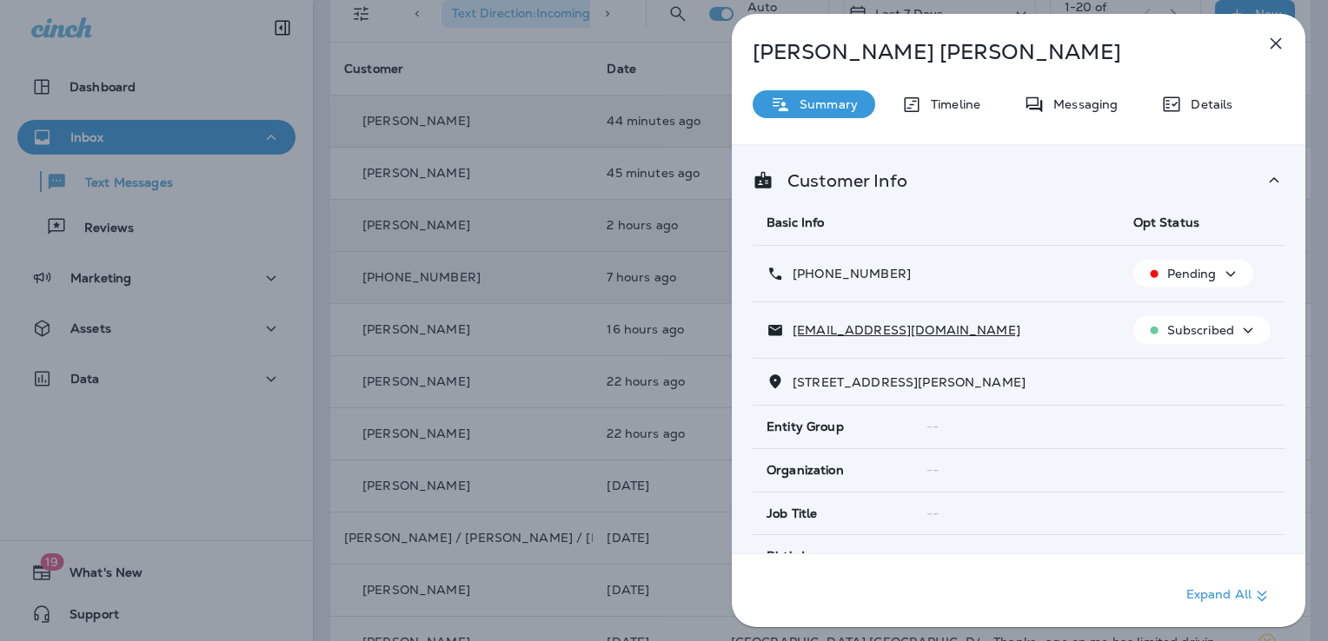
scroll to position [341, 0]
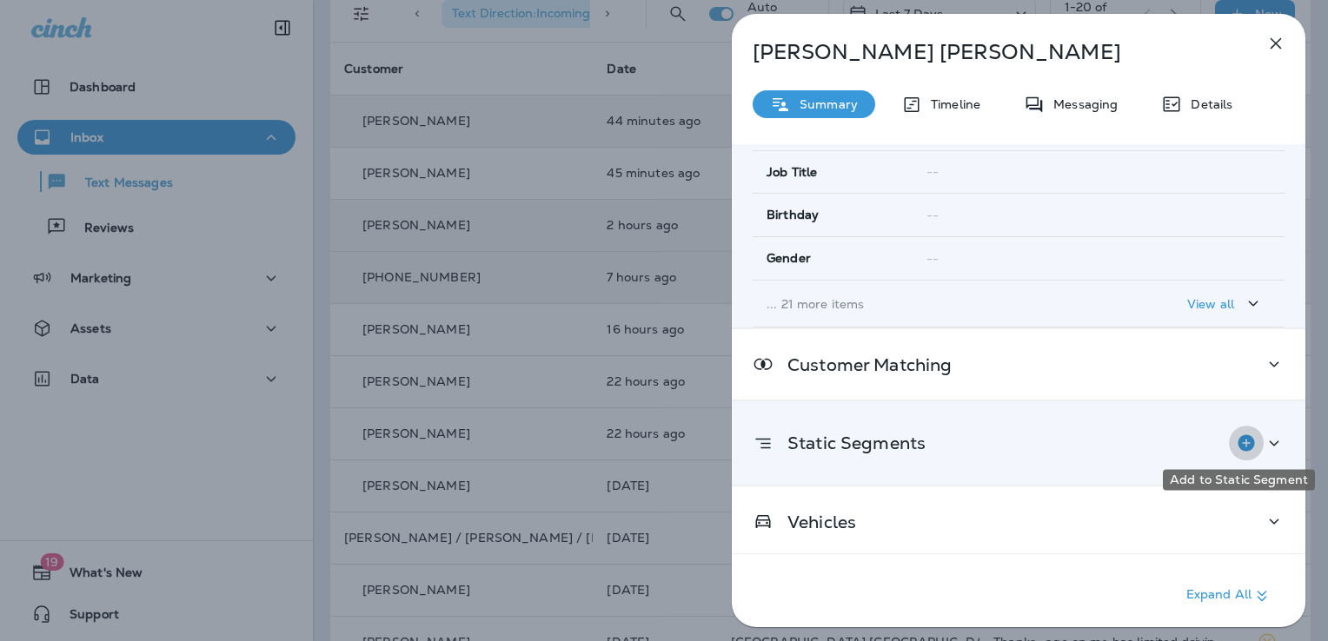
click at [1237, 442] on icon "Add to Static Segment" at bounding box center [1245, 442] width 17 height 17
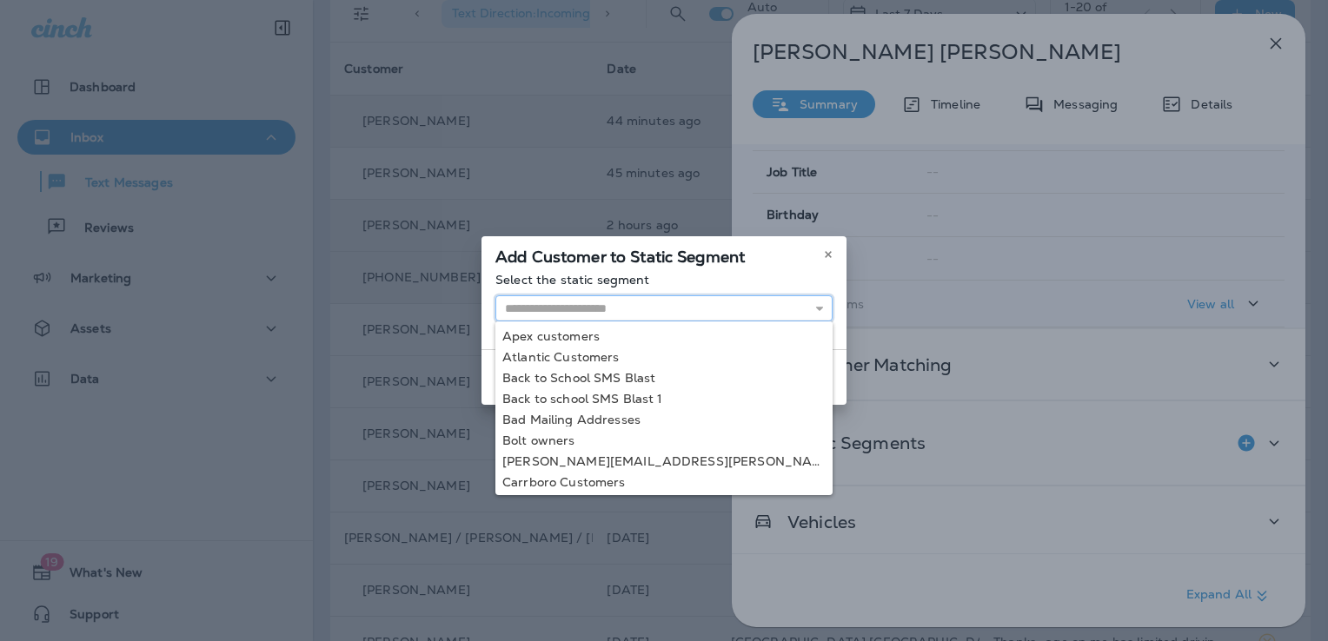
click at [671, 304] on input "text" at bounding box center [663, 308] width 337 height 26
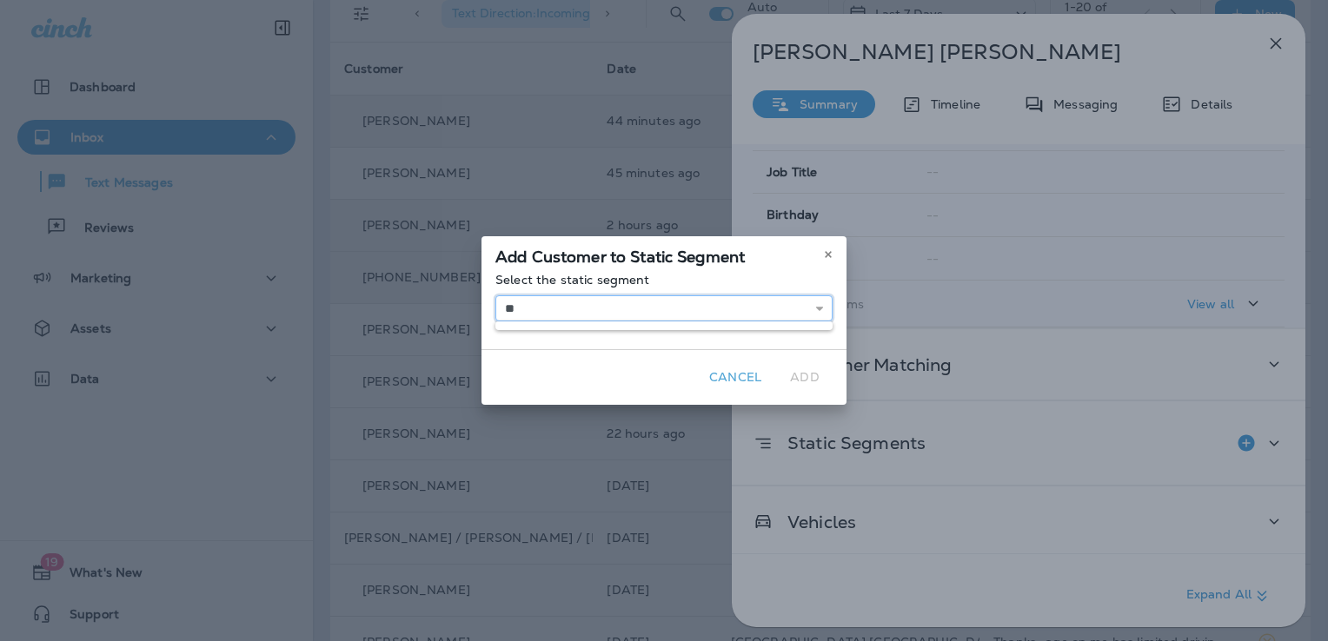
type input "*"
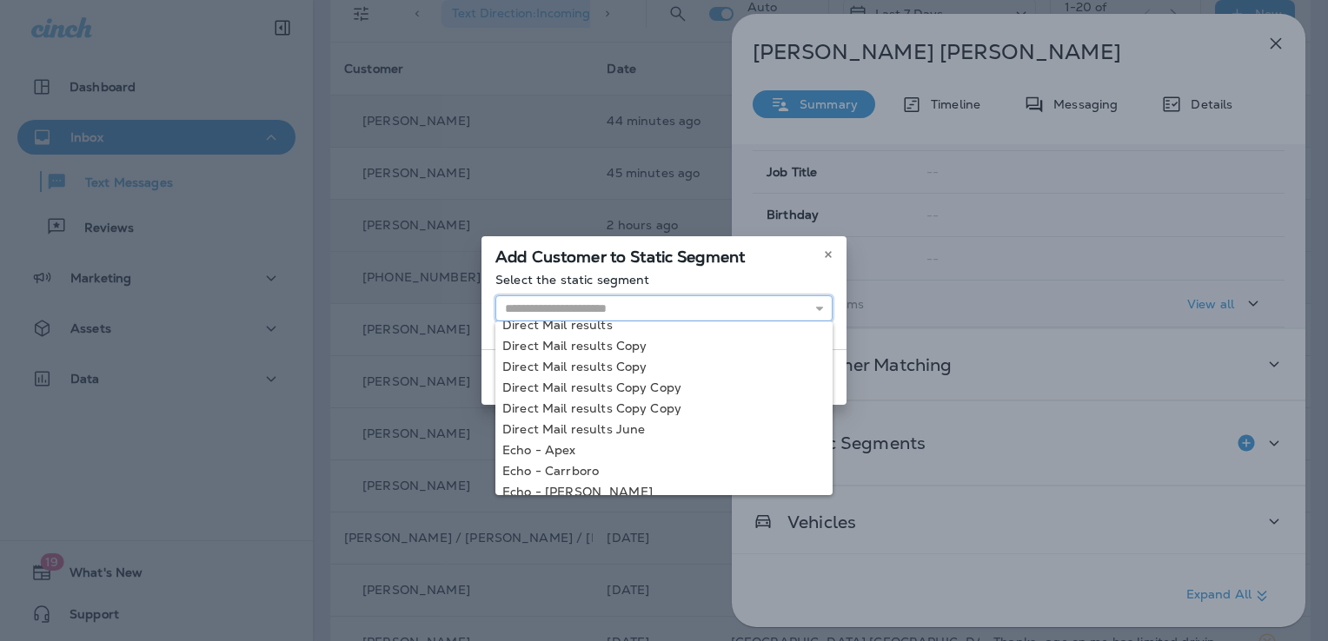
scroll to position [327, 0]
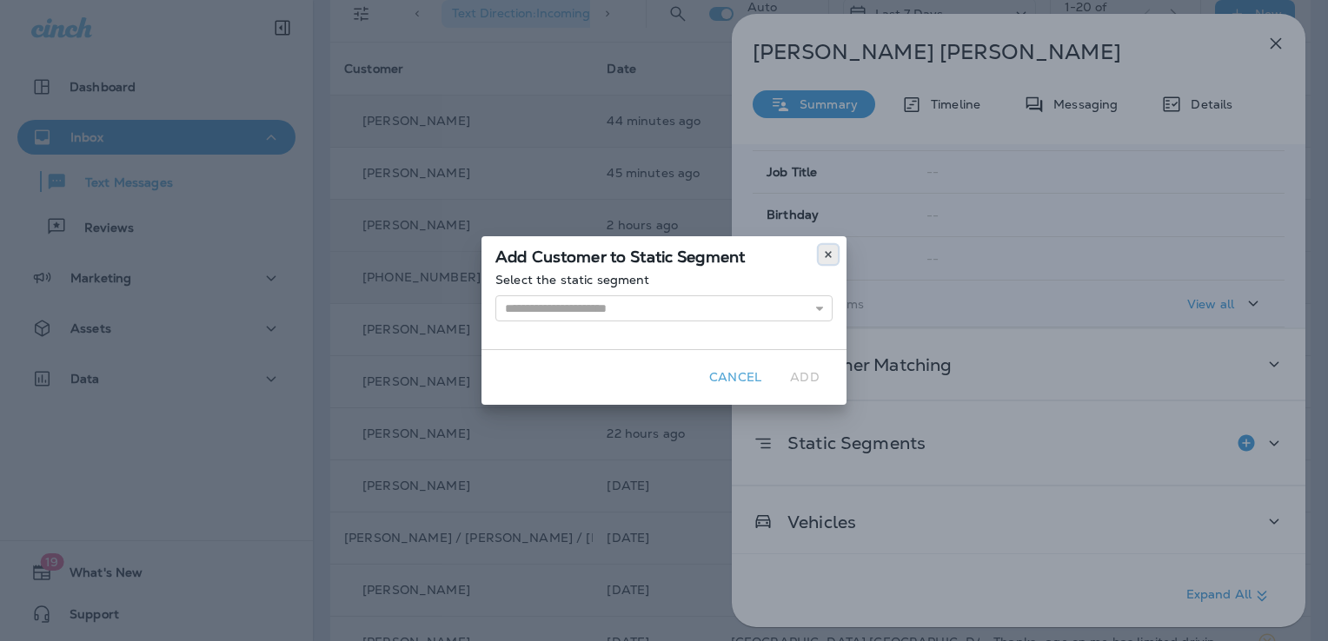
click at [829, 253] on use at bounding box center [828, 254] width 6 height 7
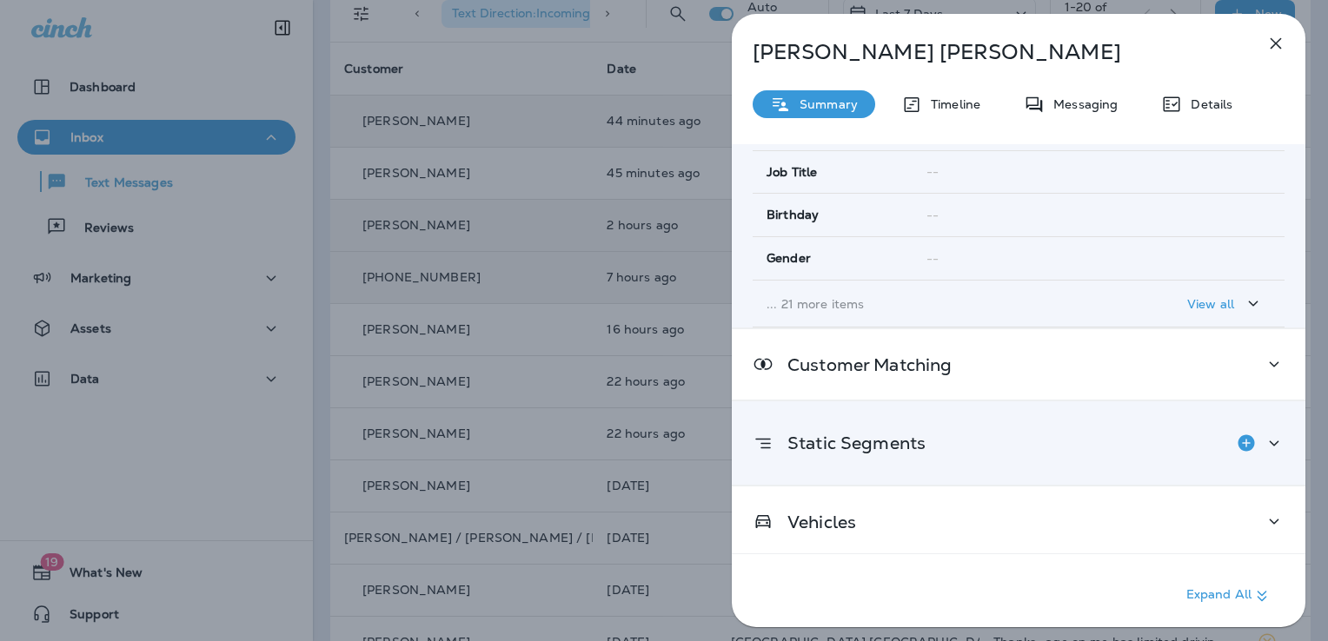
click at [1064, 447] on div "Static Segments" at bounding box center [1018, 443] width 532 height 35
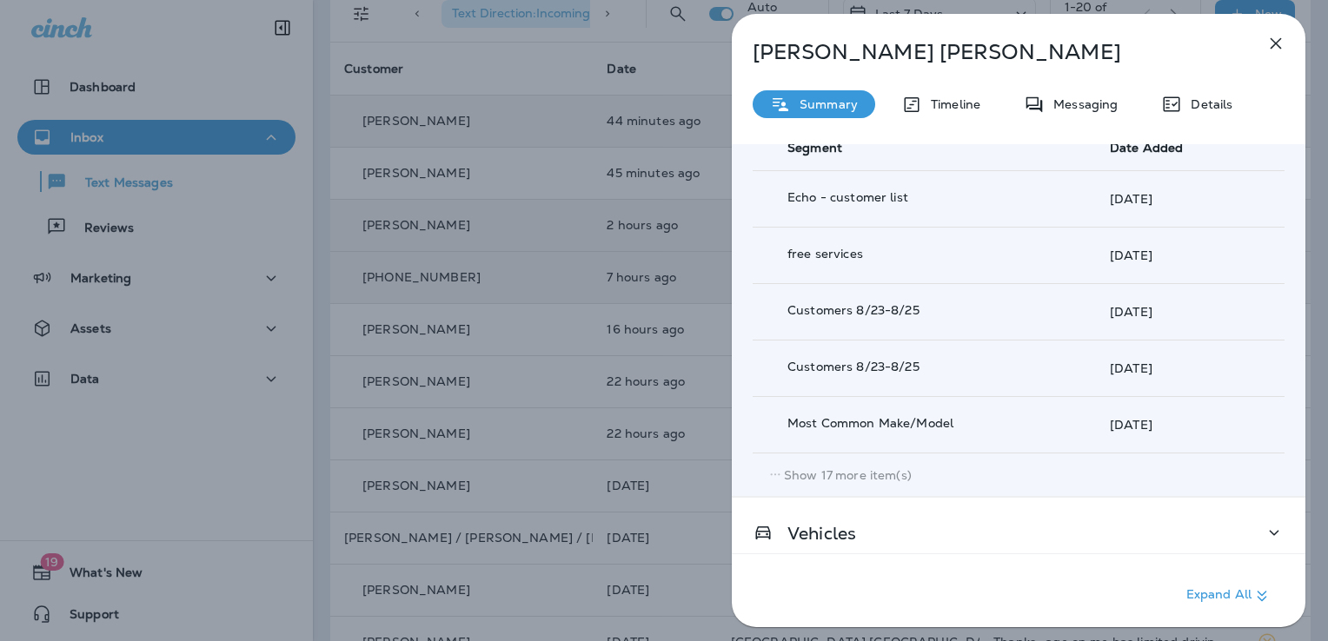
scroll to position [683, 0]
click at [865, 471] on p "Show 17 more item(s)" at bounding box center [848, 478] width 128 height 14
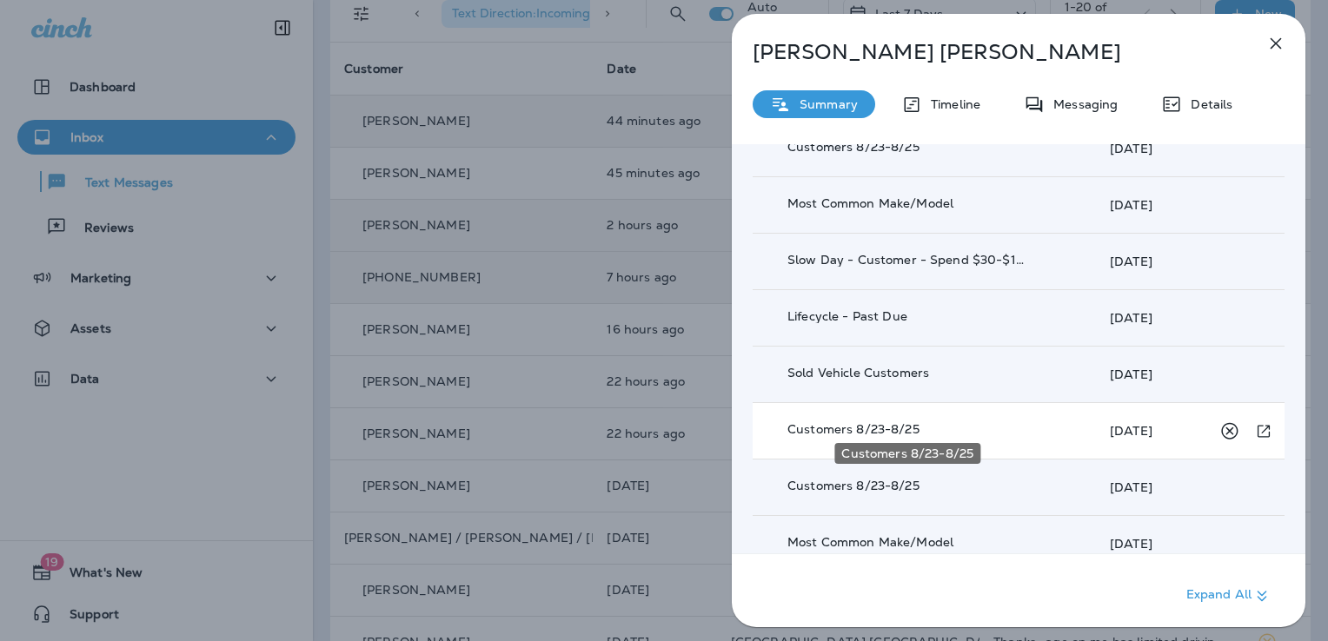
scroll to position [908, 0]
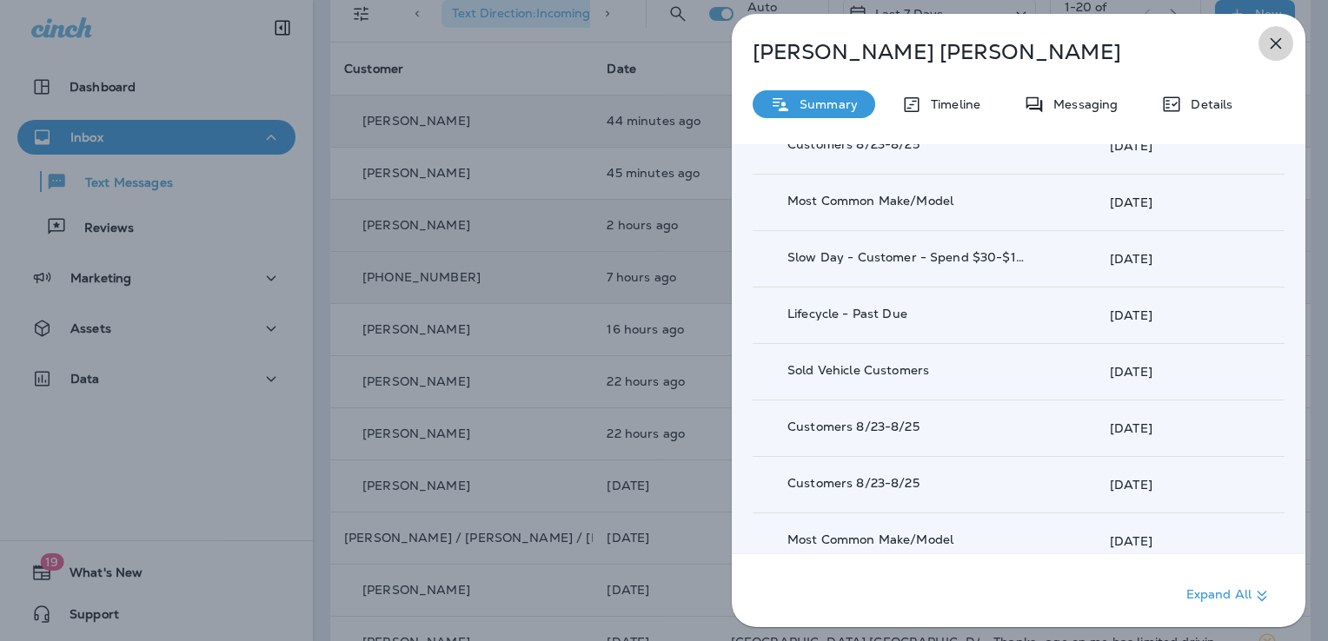
click at [1271, 43] on icon "button" at bounding box center [1275, 43] width 21 height 21
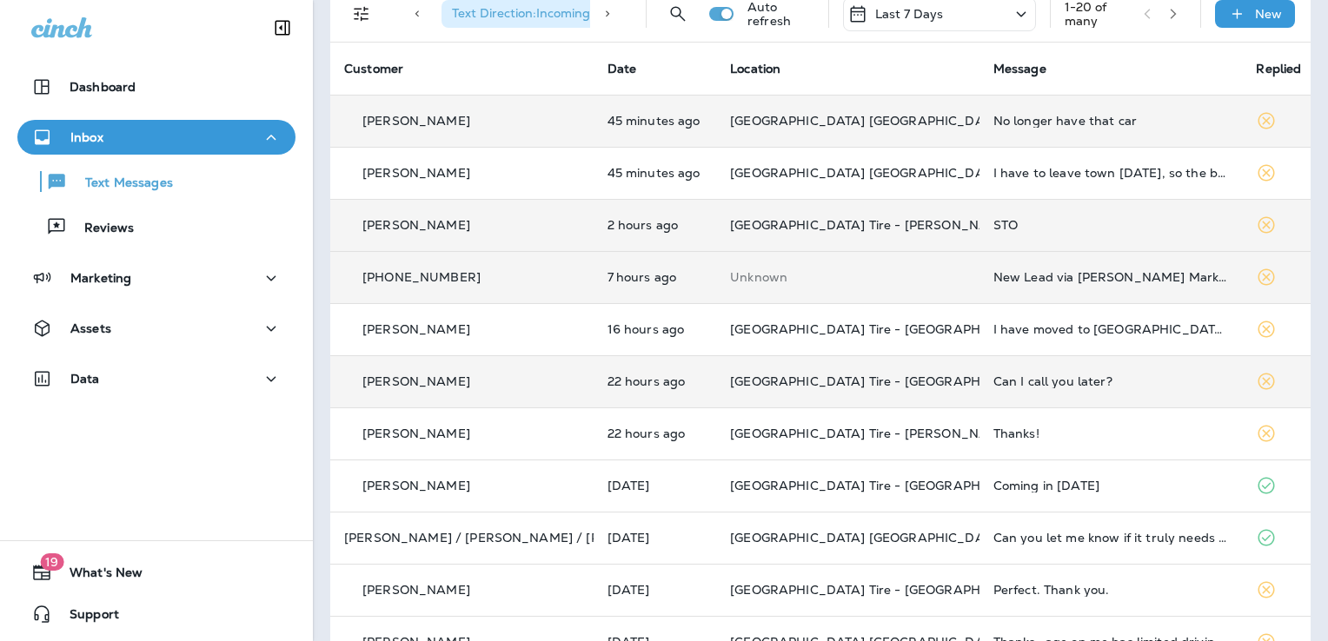
click at [1011, 382] on div "Can I call you later?" at bounding box center [1110, 381] width 235 height 14
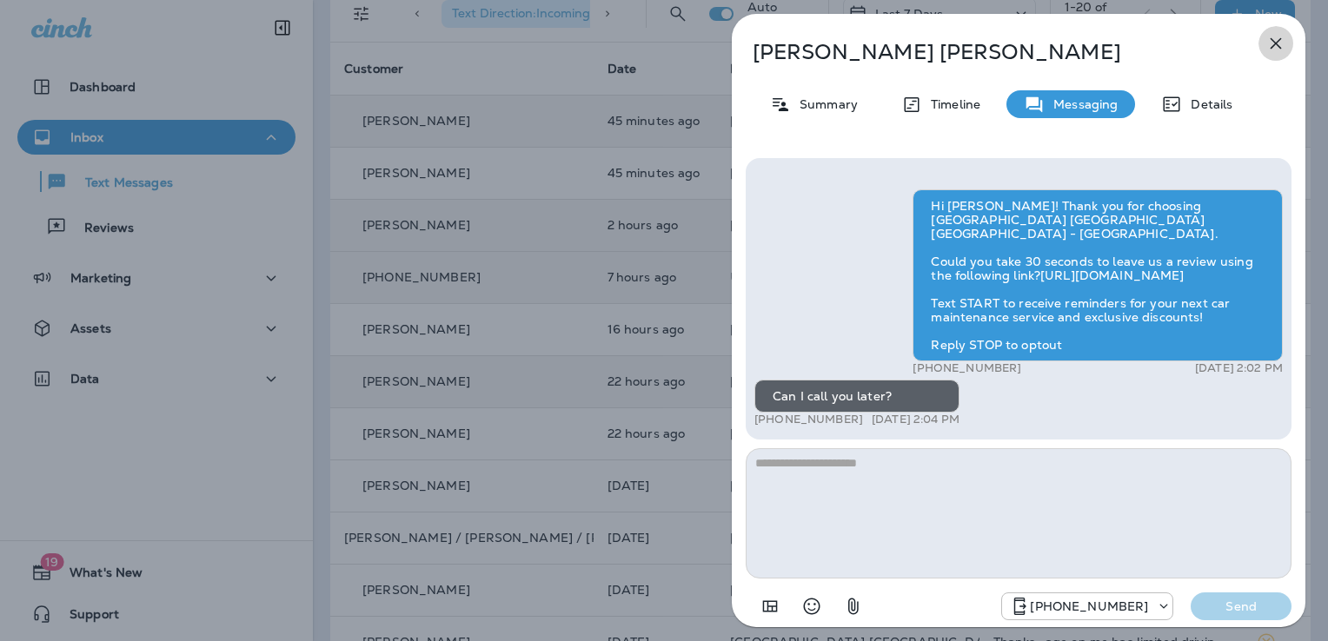
click at [1273, 45] on icon "button" at bounding box center [1275, 43] width 11 height 11
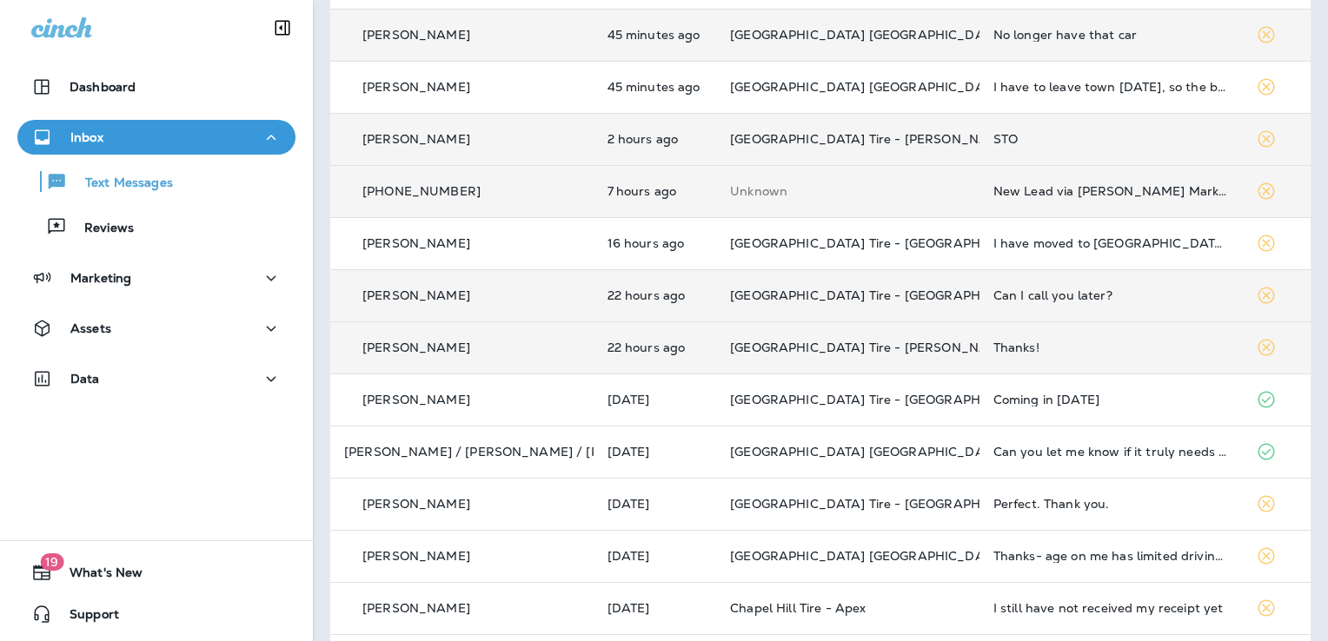
scroll to position [174, 0]
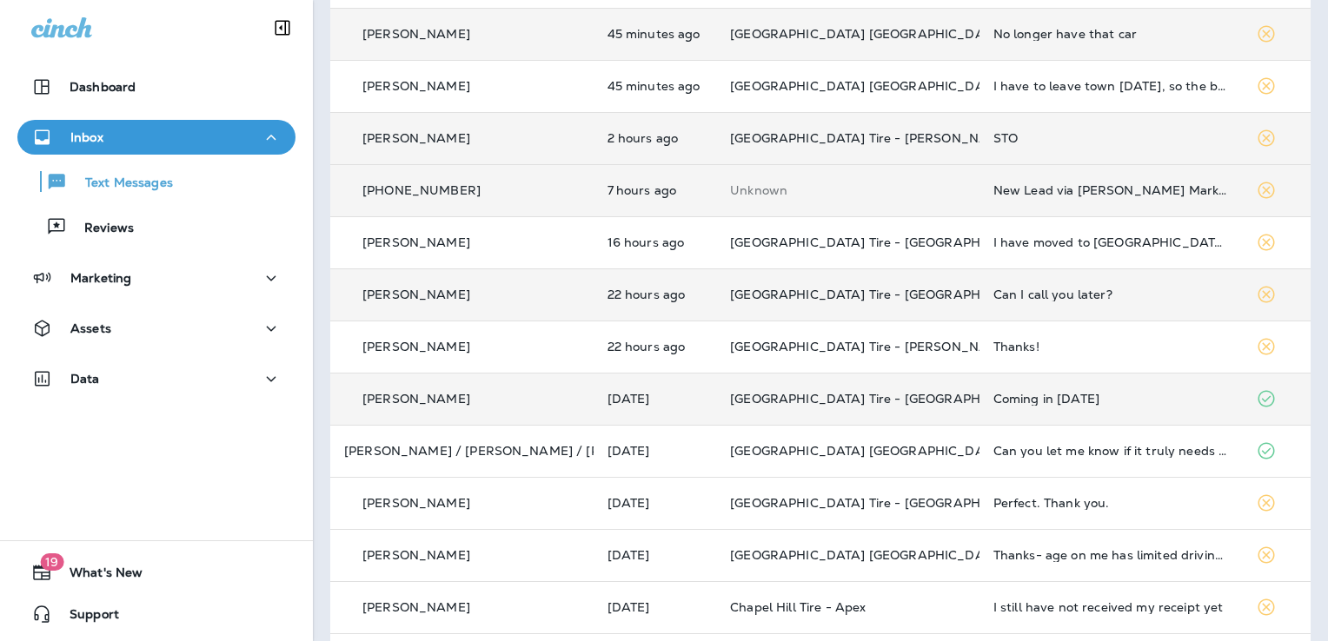
click at [1070, 396] on div "Coming in [DATE]" at bounding box center [1110, 399] width 235 height 14
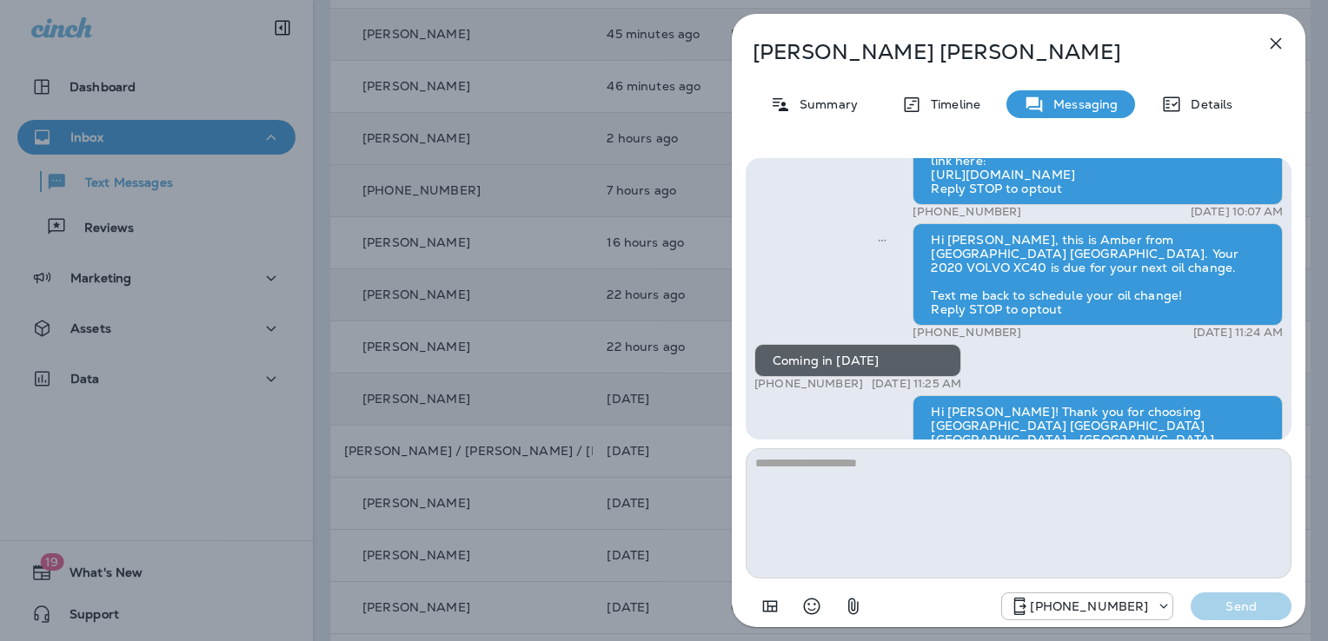
scroll to position [-139, 0]
click at [1269, 47] on icon "button" at bounding box center [1275, 43] width 21 height 21
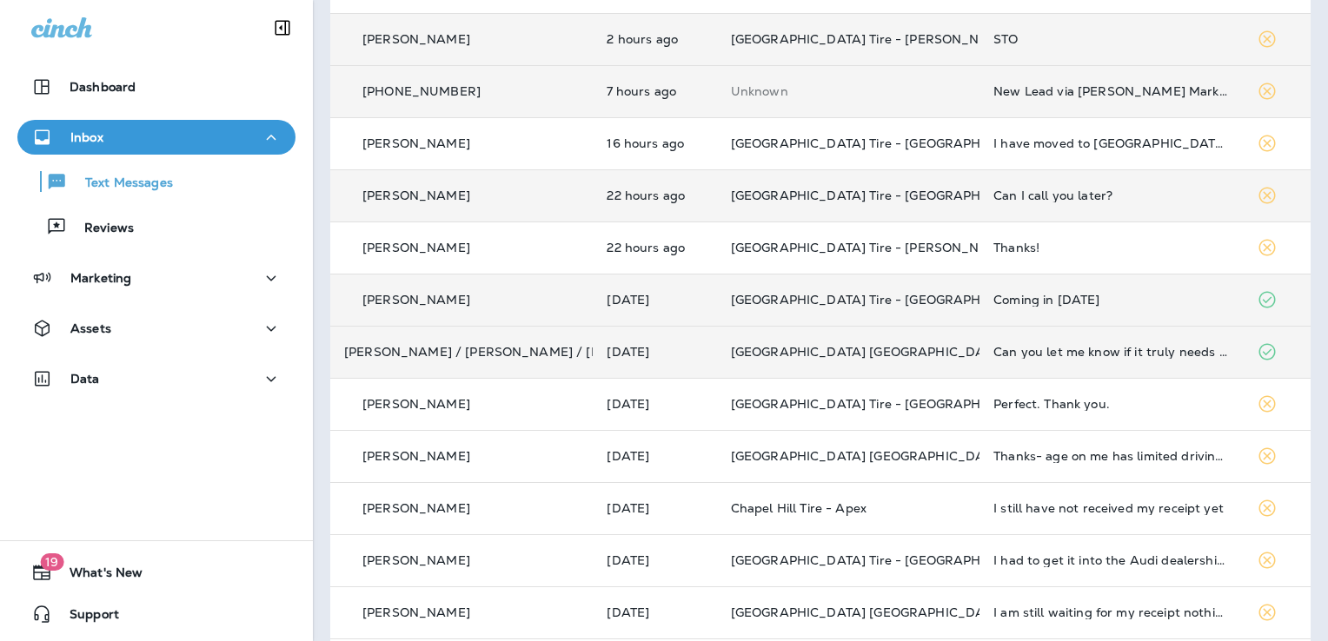
scroll to position [274, 0]
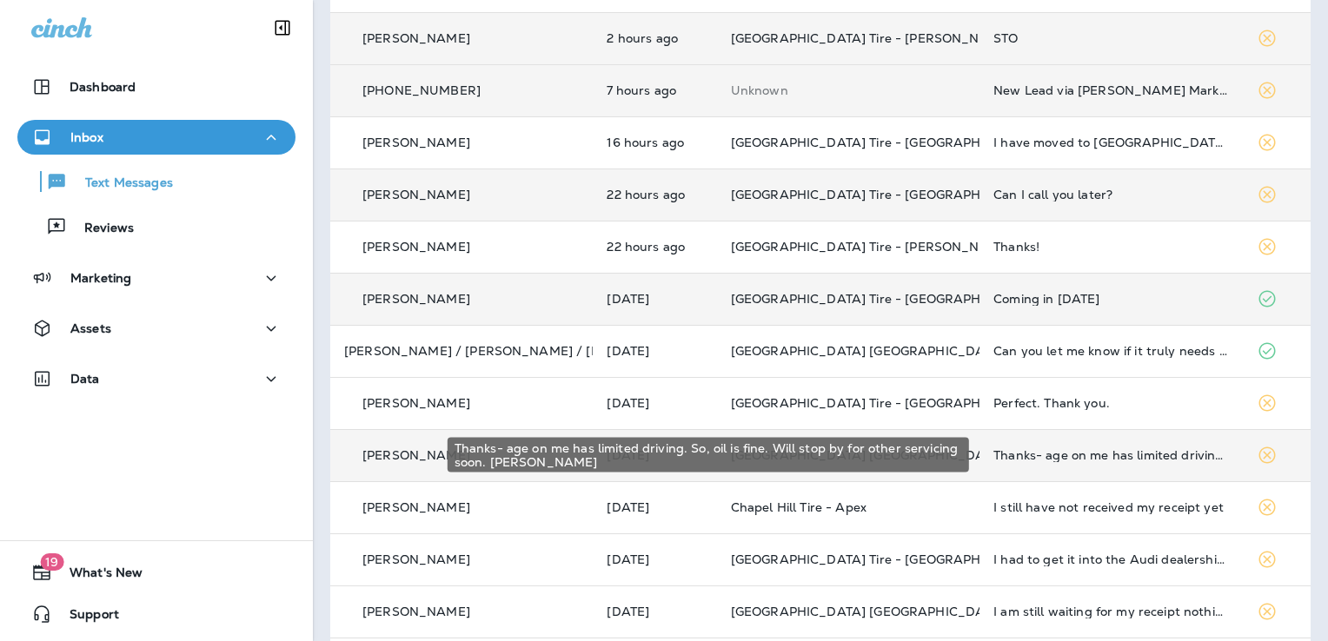
click at [1094, 455] on div "Thanks- age on me has limited driving. So, oil is fine. Will stop by for other …" at bounding box center [1110, 455] width 235 height 14
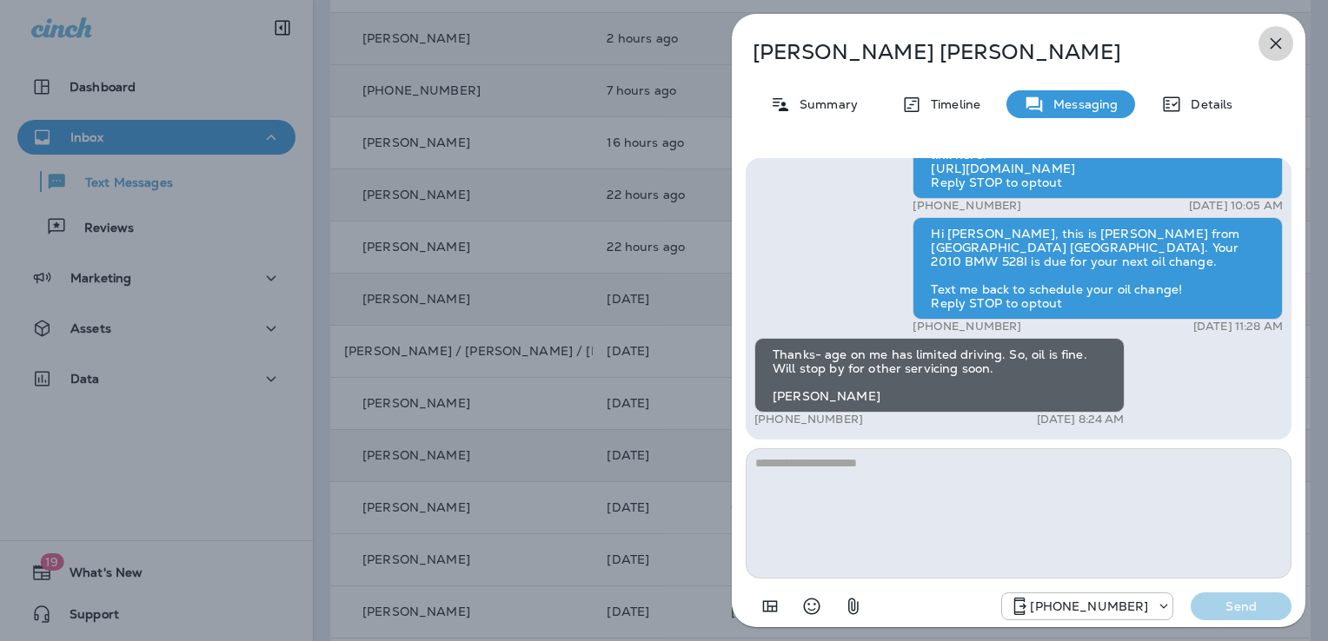
click at [1270, 40] on icon "button" at bounding box center [1275, 43] width 21 height 21
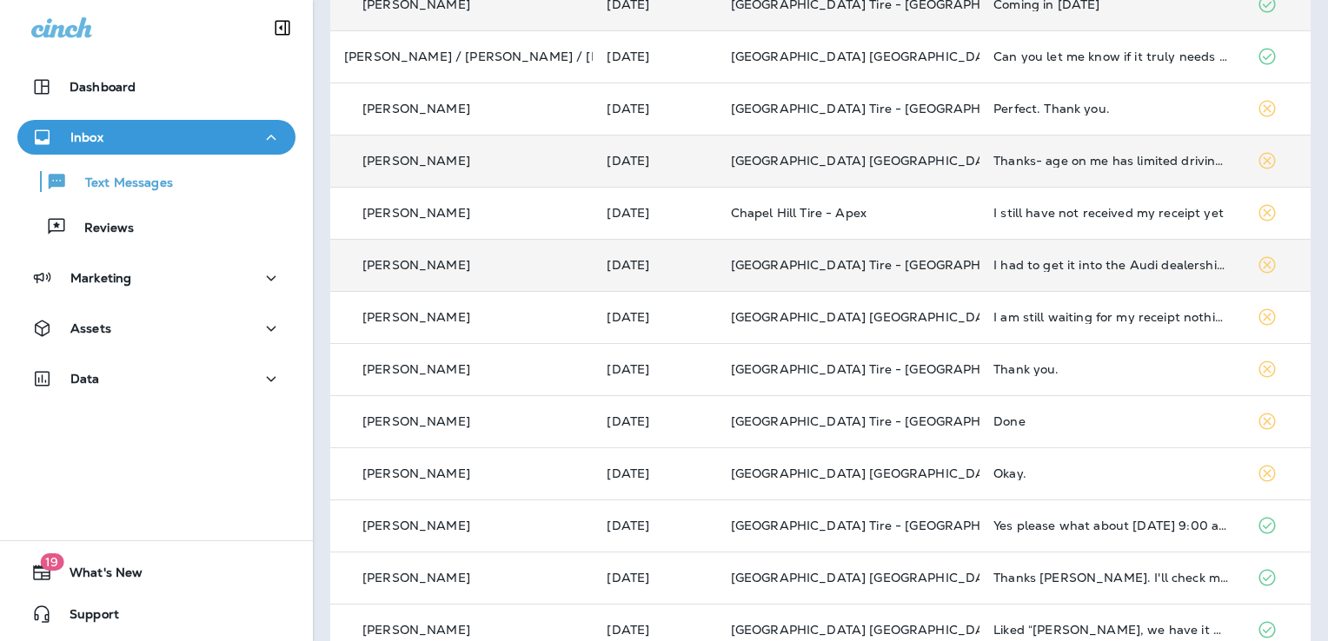
scroll to position [600, 0]
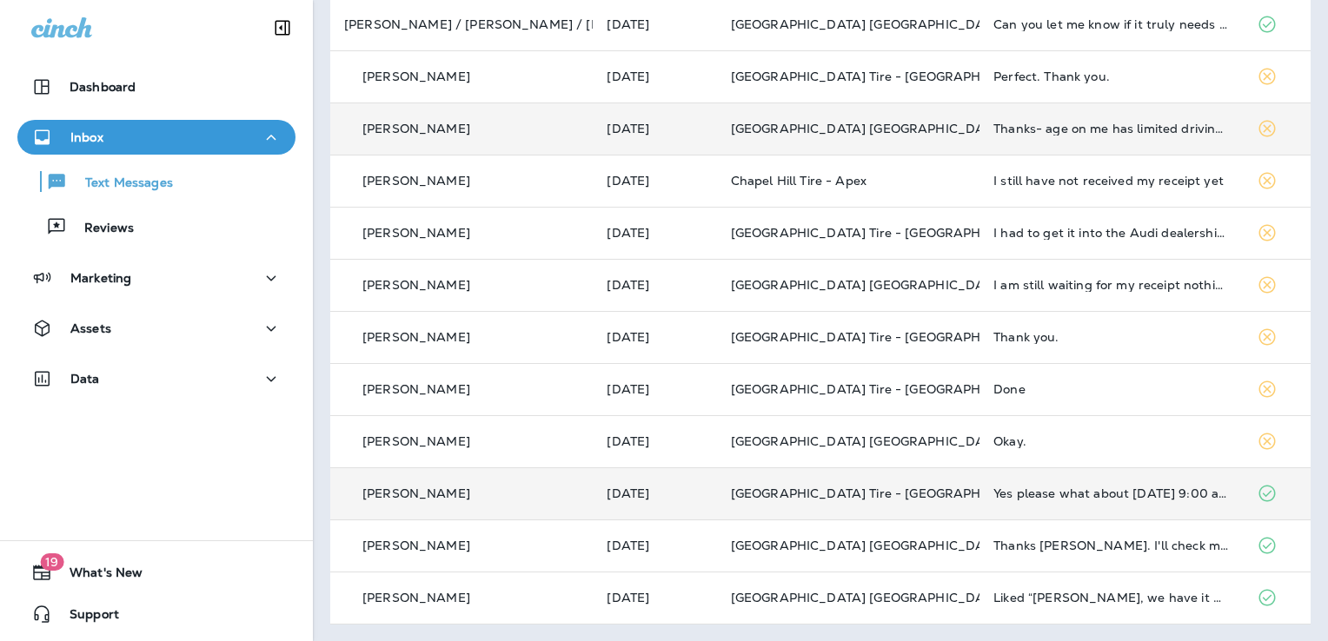
click at [1117, 487] on div "Yes please what about [DATE] 9:00 am" at bounding box center [1110, 494] width 235 height 14
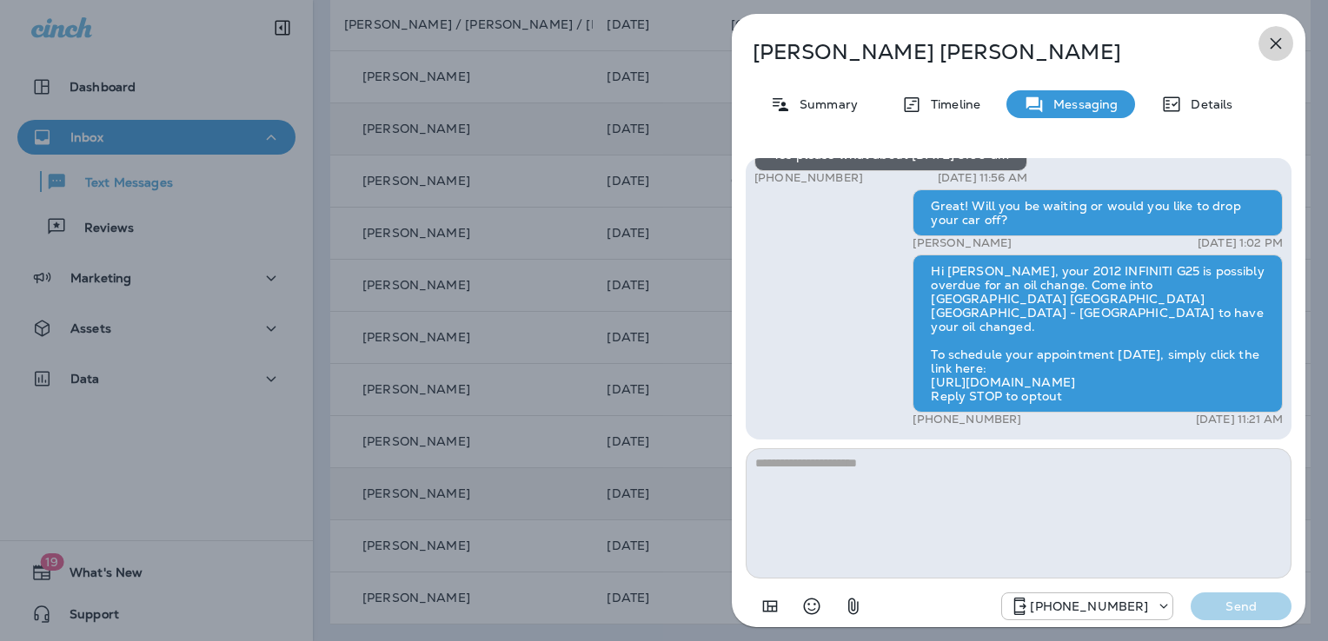
click at [1281, 40] on icon "button" at bounding box center [1275, 43] width 21 height 21
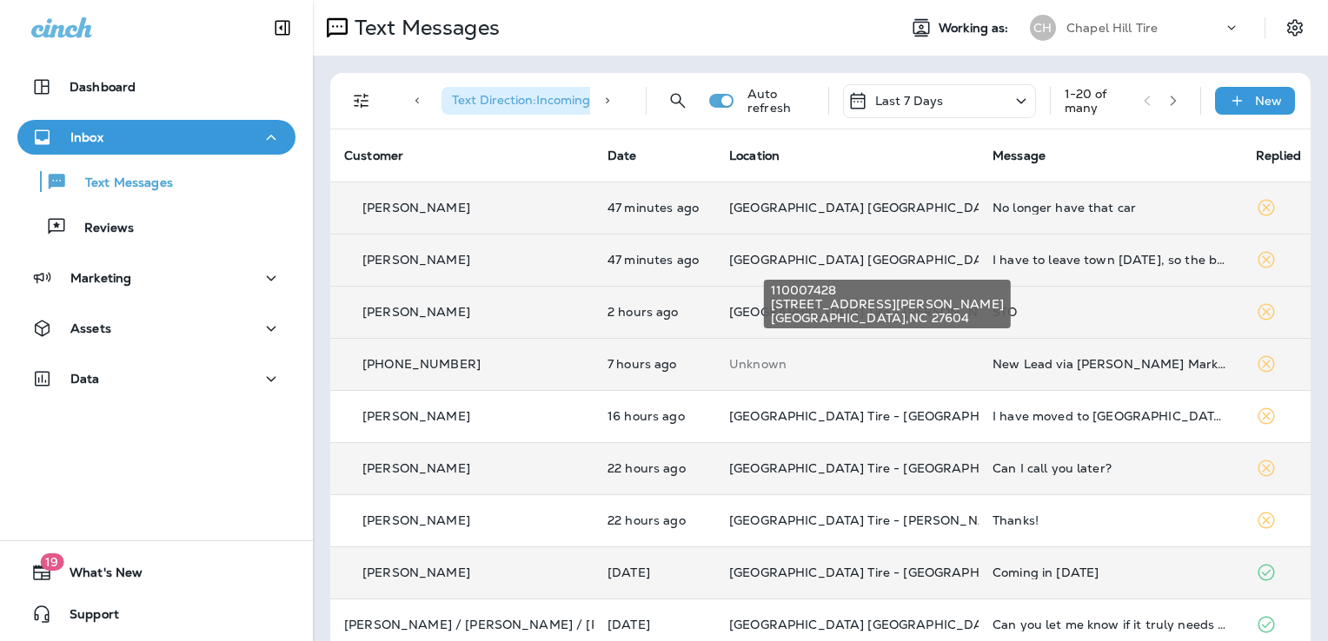
click at [873, 253] on span "[GEOGRAPHIC_DATA] [GEOGRAPHIC_DATA]" at bounding box center [866, 260] width 274 height 16
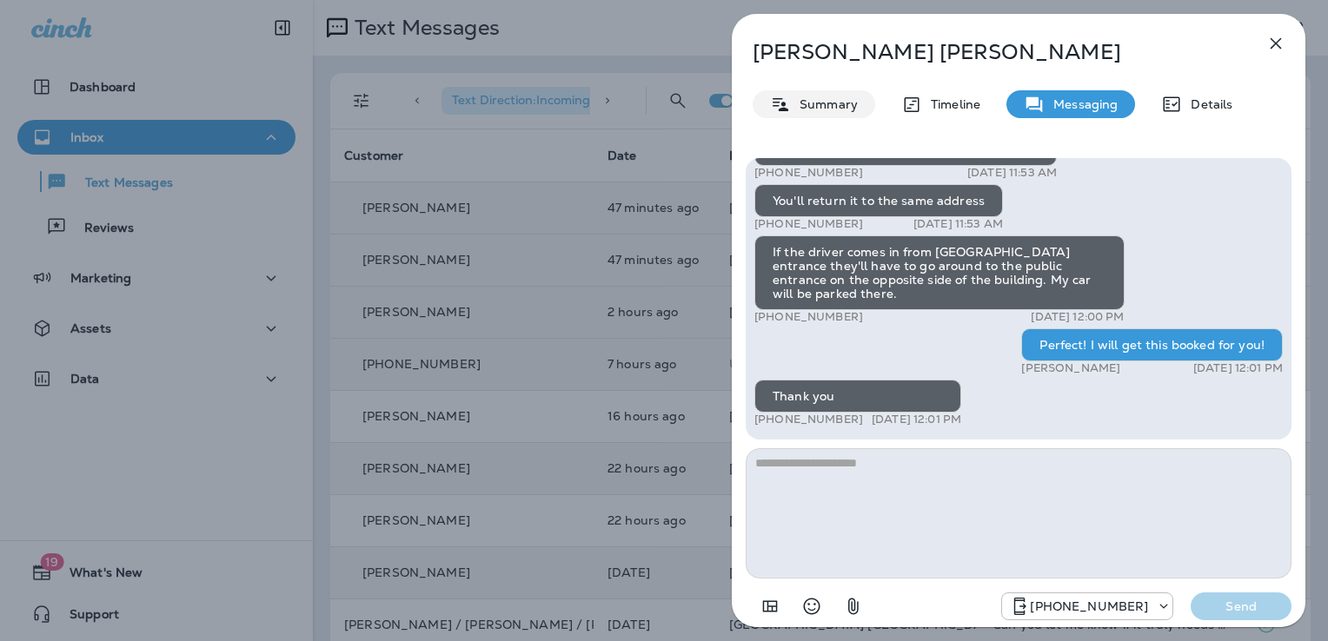
click at [832, 106] on p "Summary" at bounding box center [824, 104] width 67 height 14
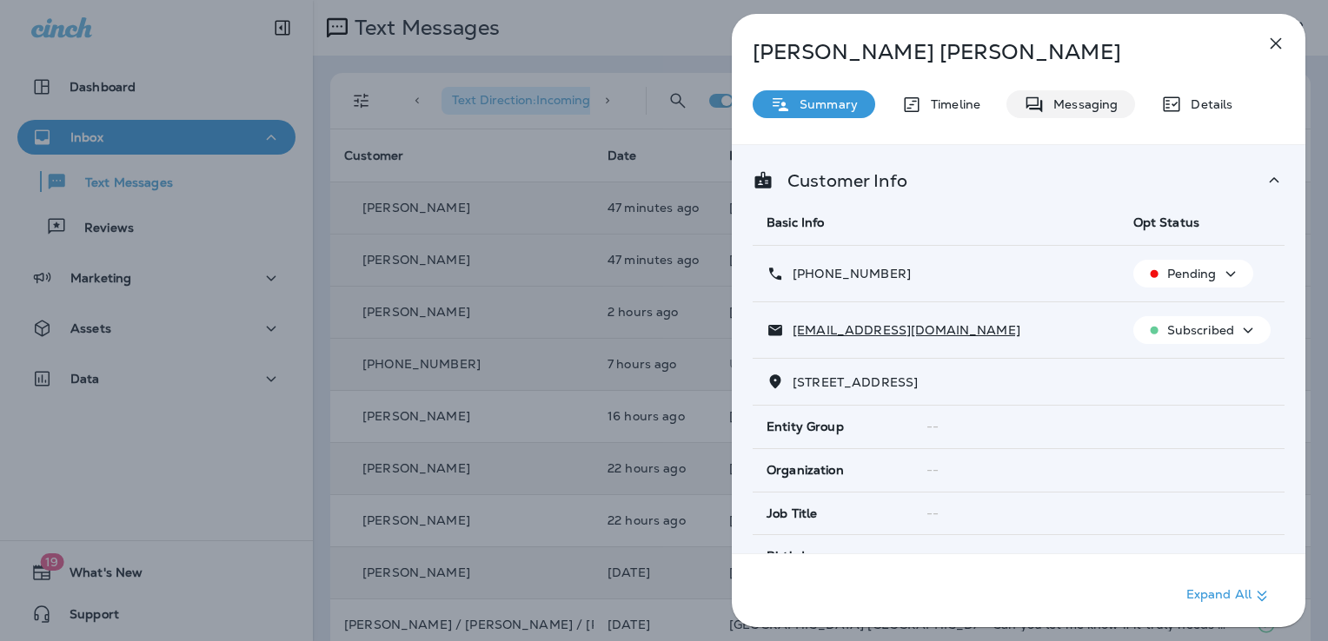
click at [1089, 102] on p "Messaging" at bounding box center [1080, 104] width 73 height 14
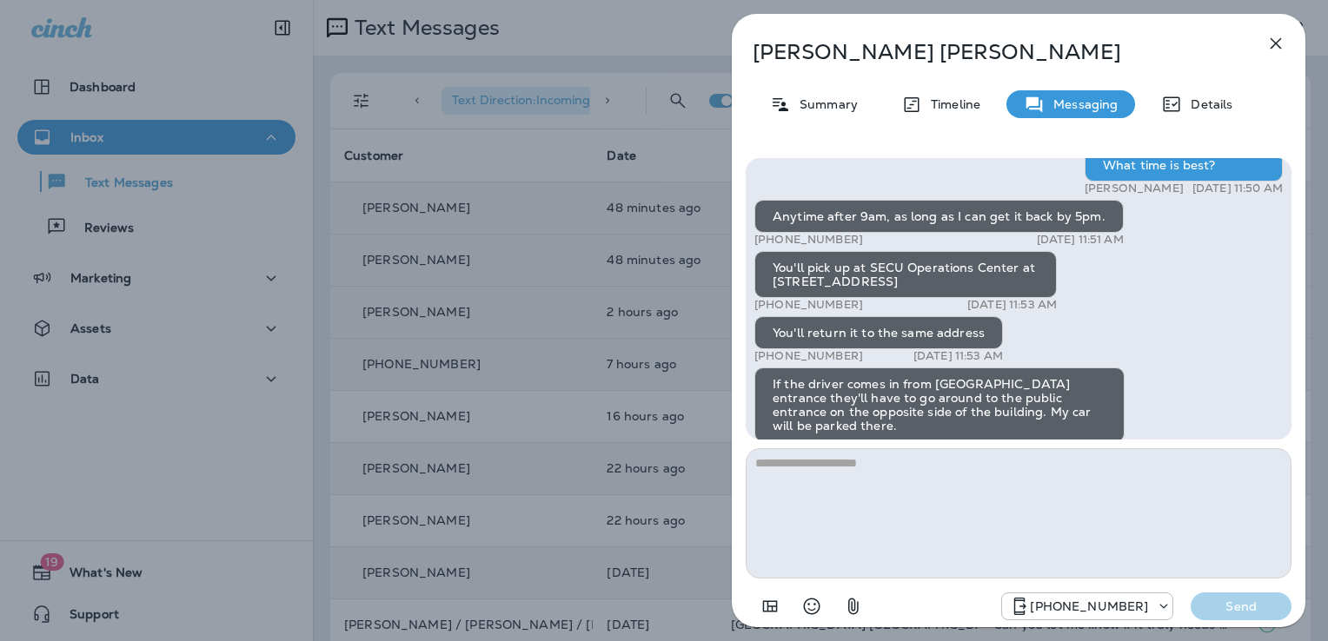
scroll to position [-170, 0]
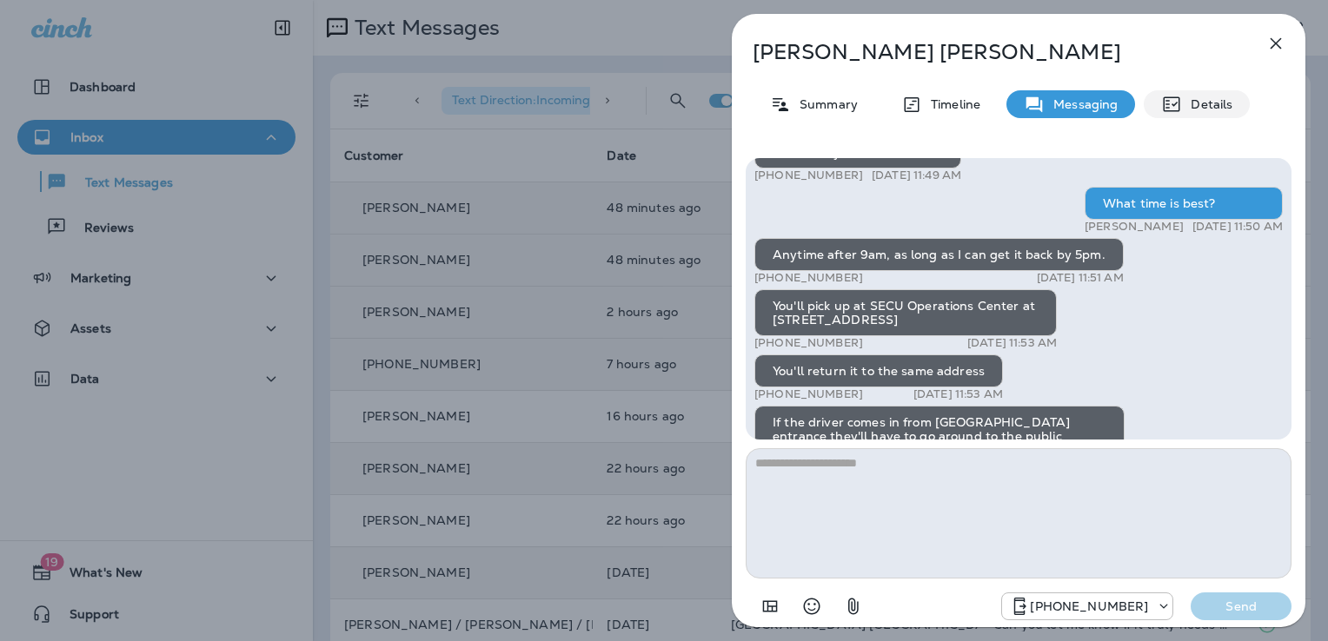
click at [1182, 99] on p "Details" at bounding box center [1207, 104] width 50 height 14
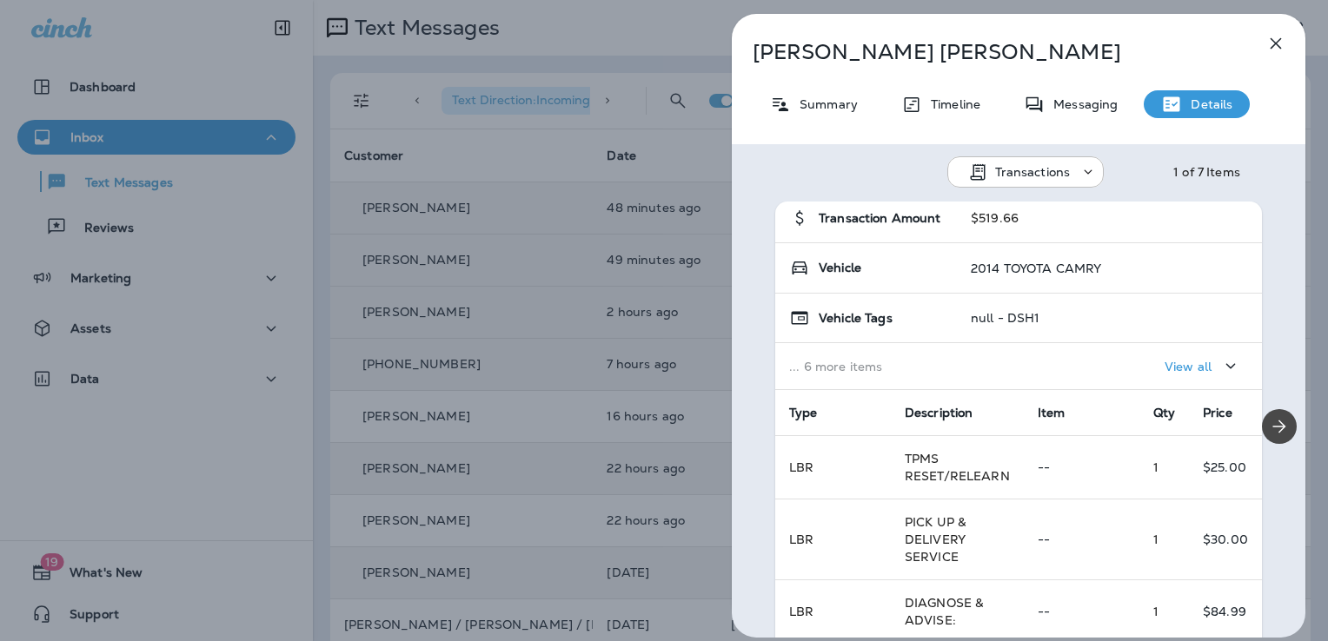
scroll to position [103, 0]
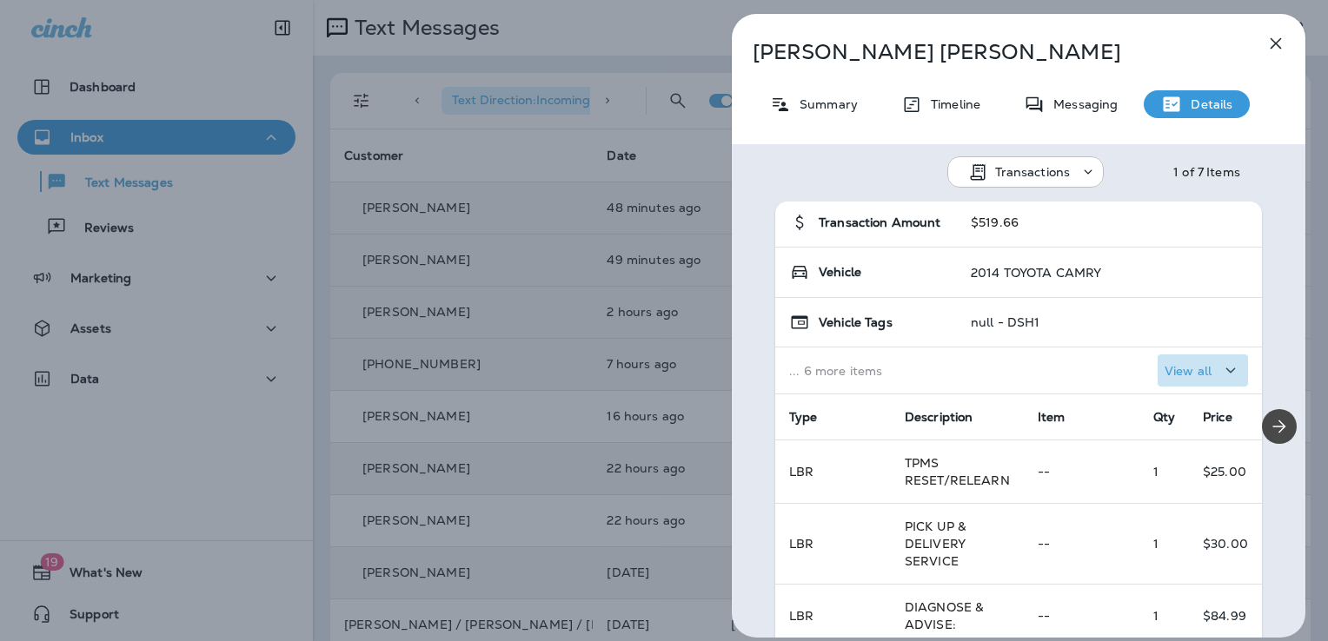
click at [1168, 366] on p "View all" at bounding box center [1187, 371] width 47 height 14
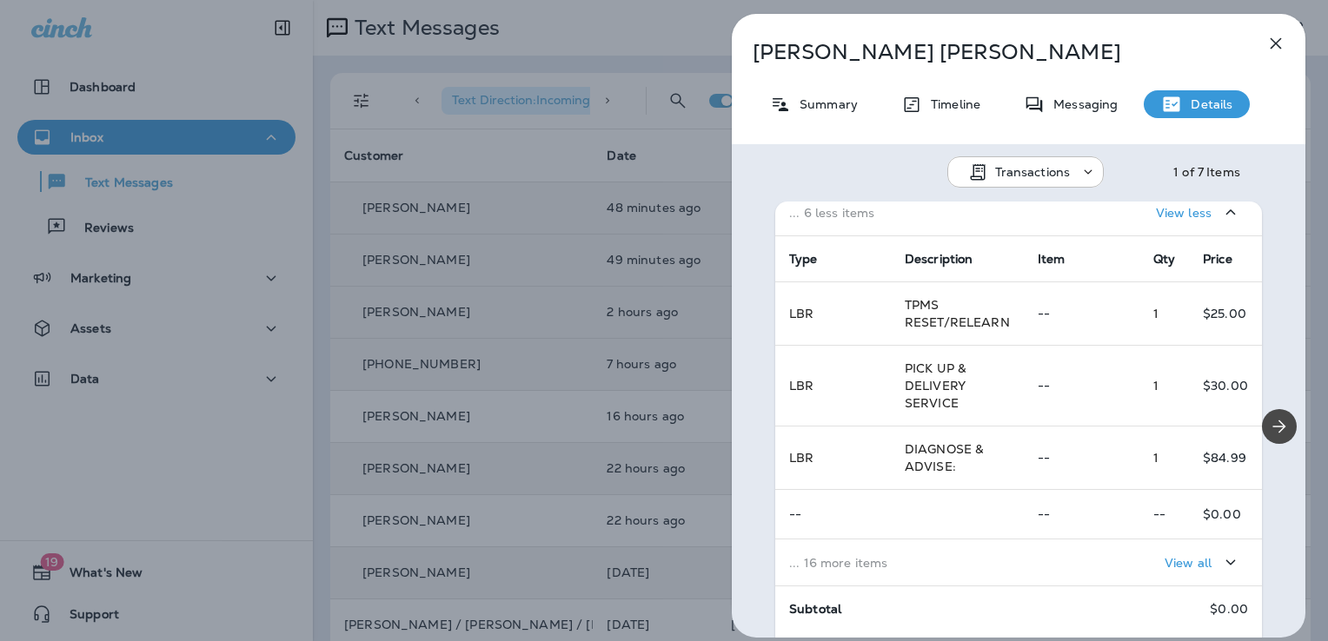
scroll to position [606, 0]
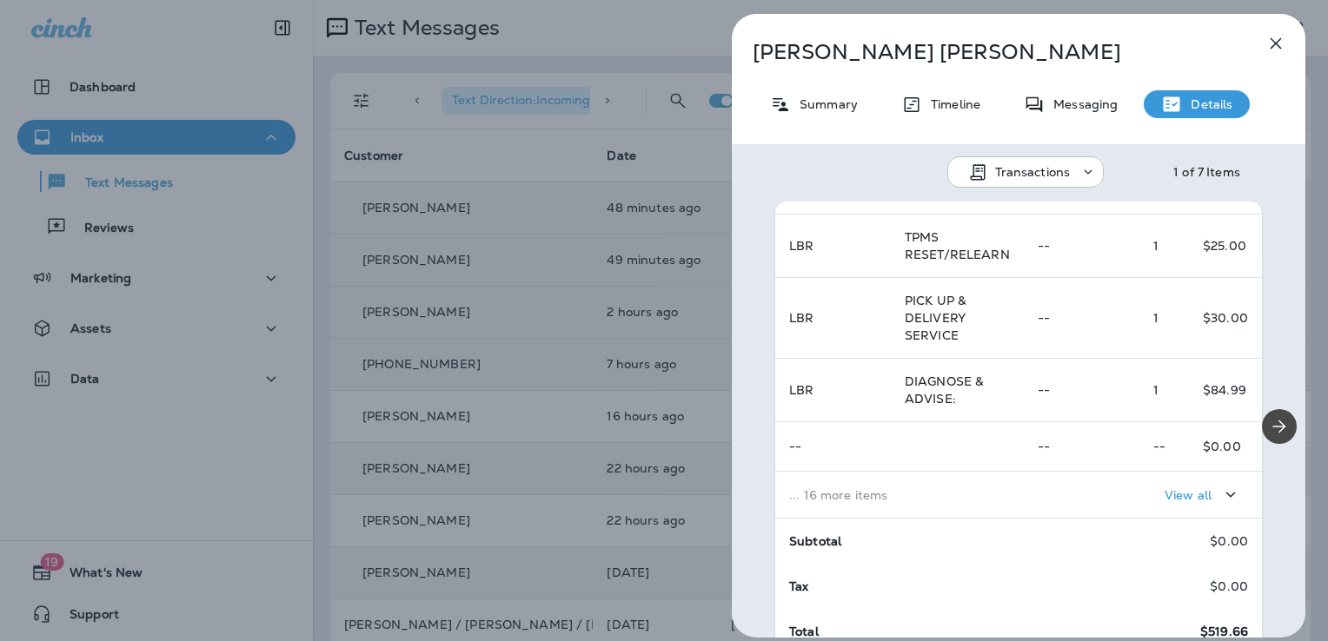
click at [1203, 101] on p "Details" at bounding box center [1207, 104] width 50 height 14
click at [1075, 95] on div "Messaging" at bounding box center [1070, 104] width 129 height 28
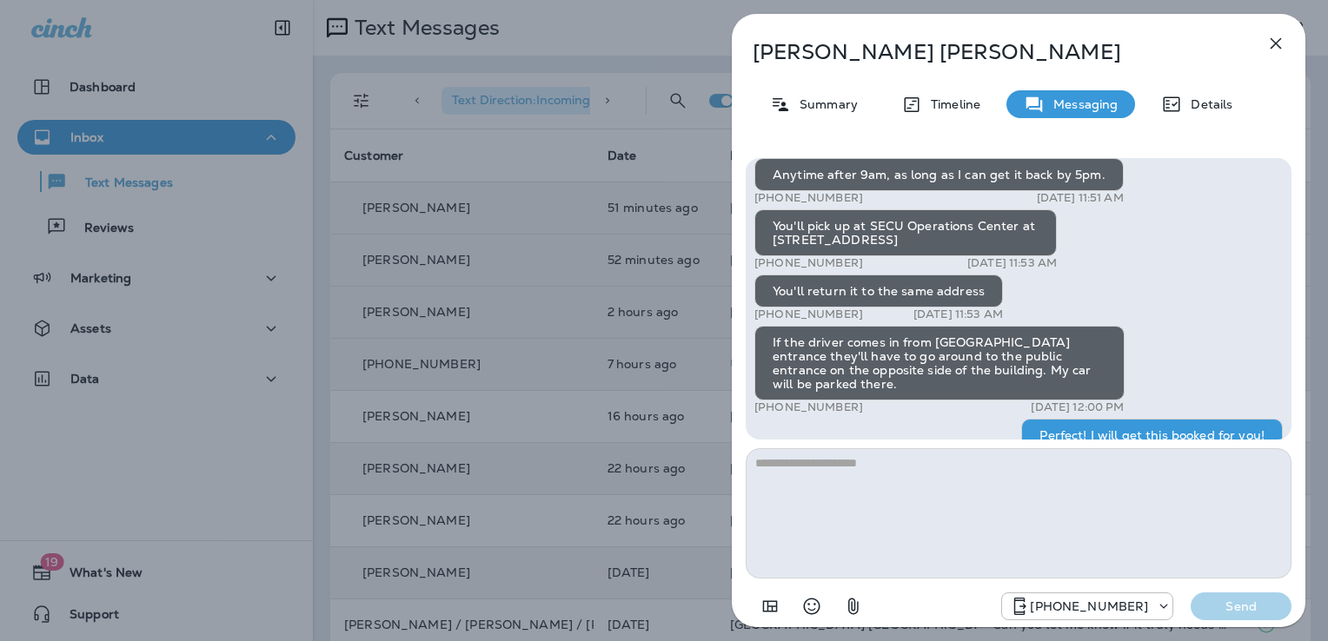
scroll to position [-94, 0]
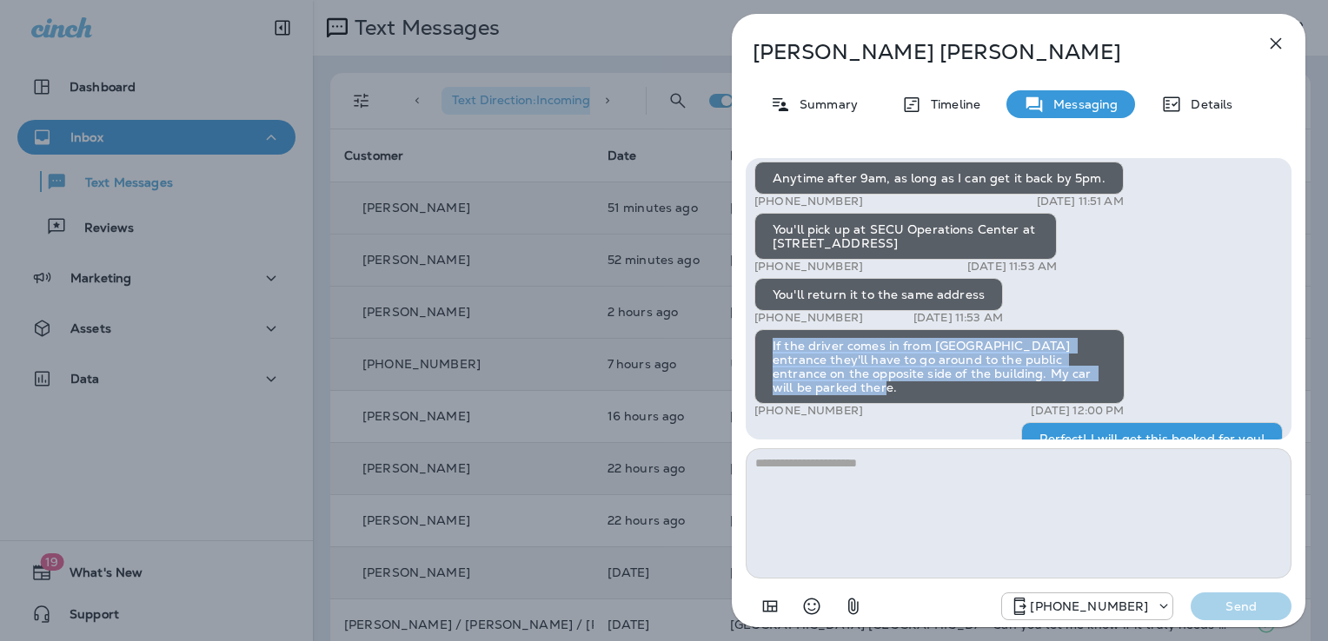
drag, startPoint x: 769, startPoint y: 346, endPoint x: 969, endPoint y: 384, distance: 203.5
click at [969, 384] on div "If the driver comes in from [GEOGRAPHIC_DATA] entrance they'll have to go aroun…" at bounding box center [939, 366] width 370 height 75
copy div "If the driver comes in from [GEOGRAPHIC_DATA] entrance they'll have to go aroun…"
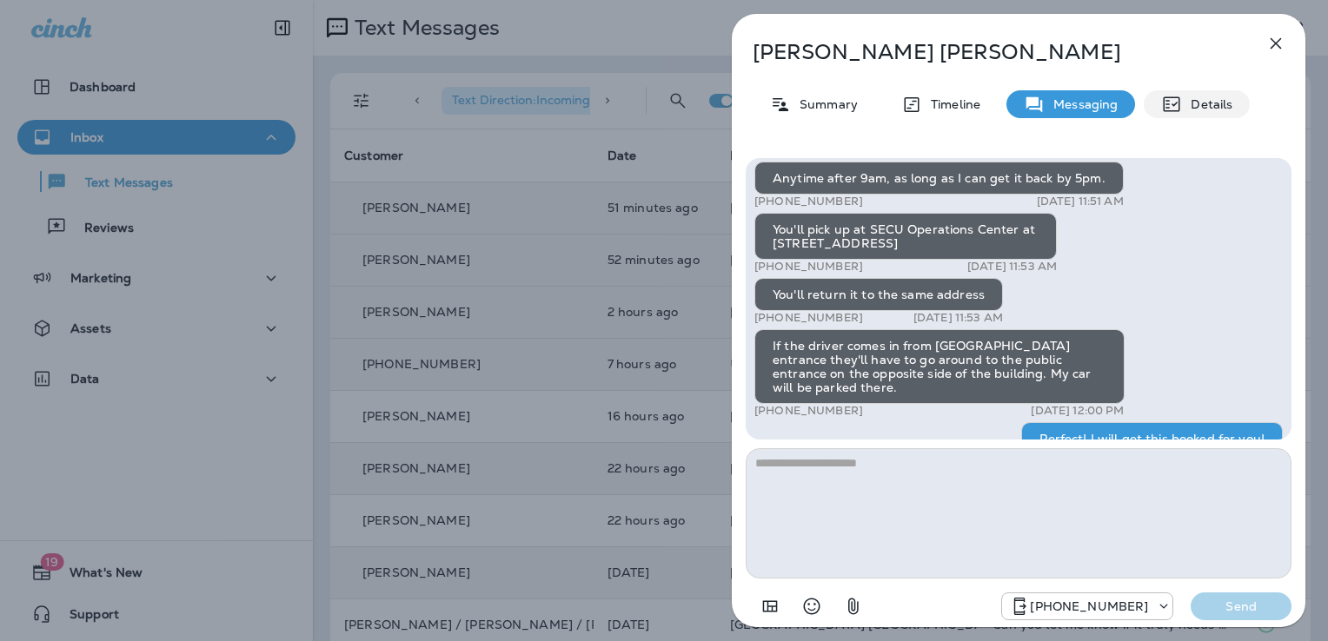
click at [1216, 114] on div "Details" at bounding box center [1196, 104] width 106 height 28
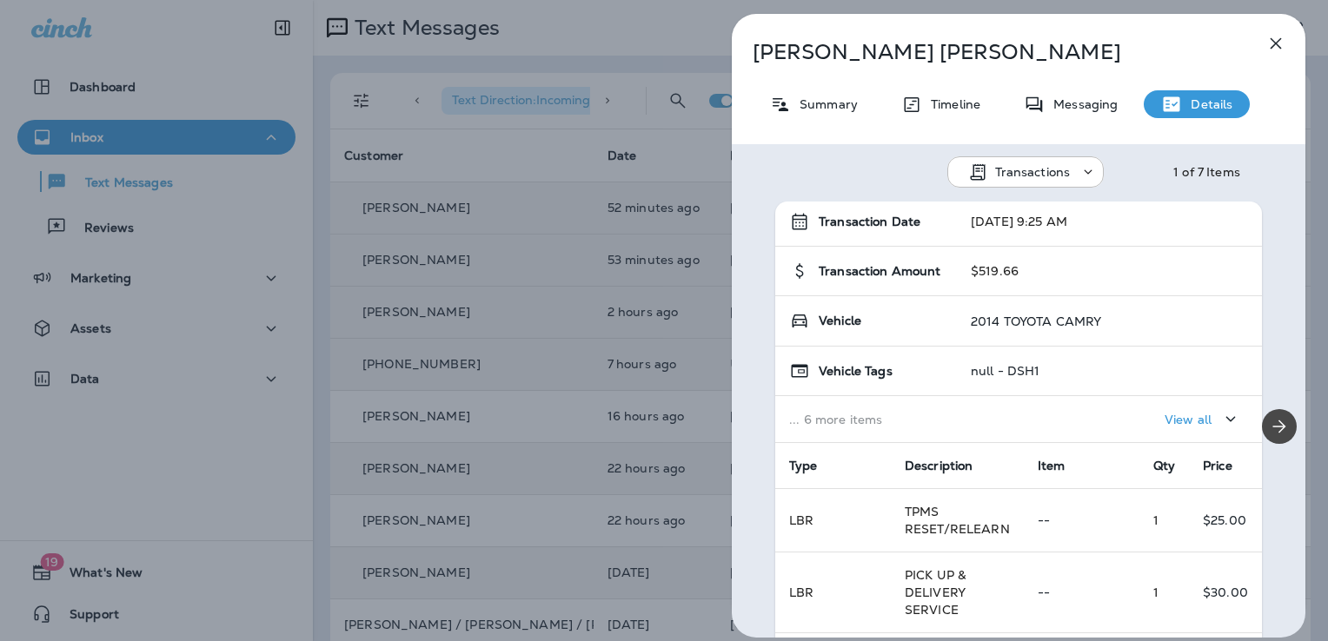
scroll to position [56, 0]
click at [1084, 112] on div "Messaging" at bounding box center [1070, 104] width 129 height 28
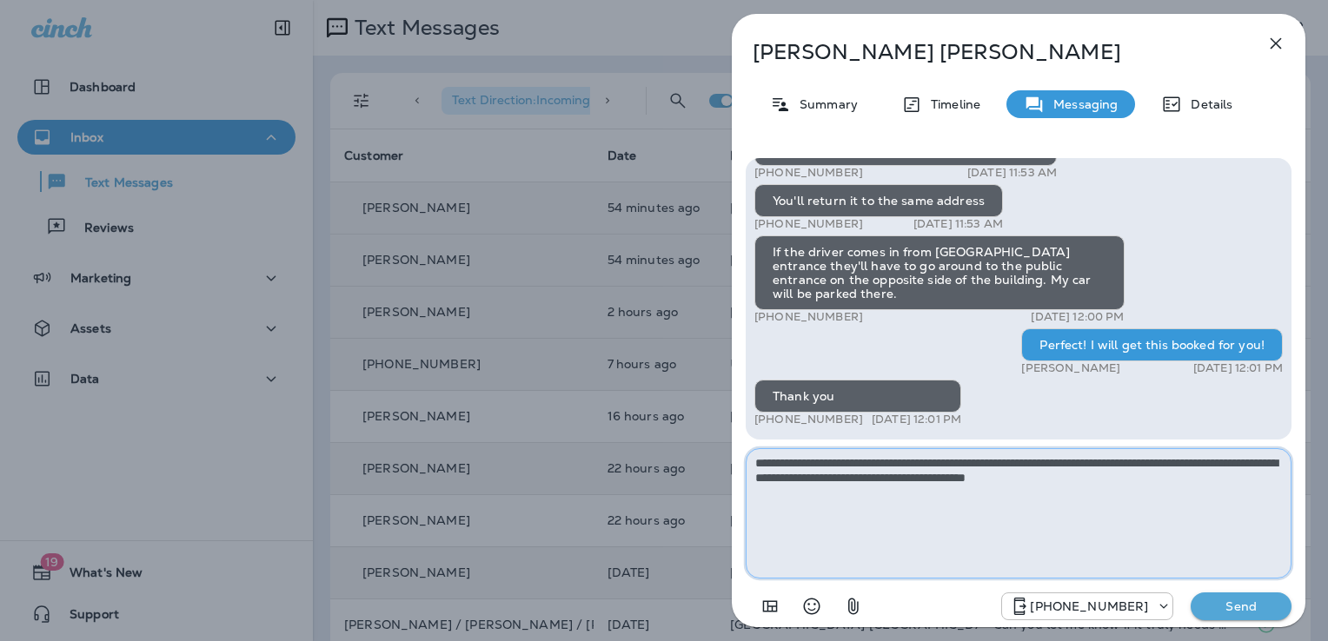
click at [846, 467] on textarea "**********" at bounding box center [1018, 513] width 546 height 130
type textarea "**********"
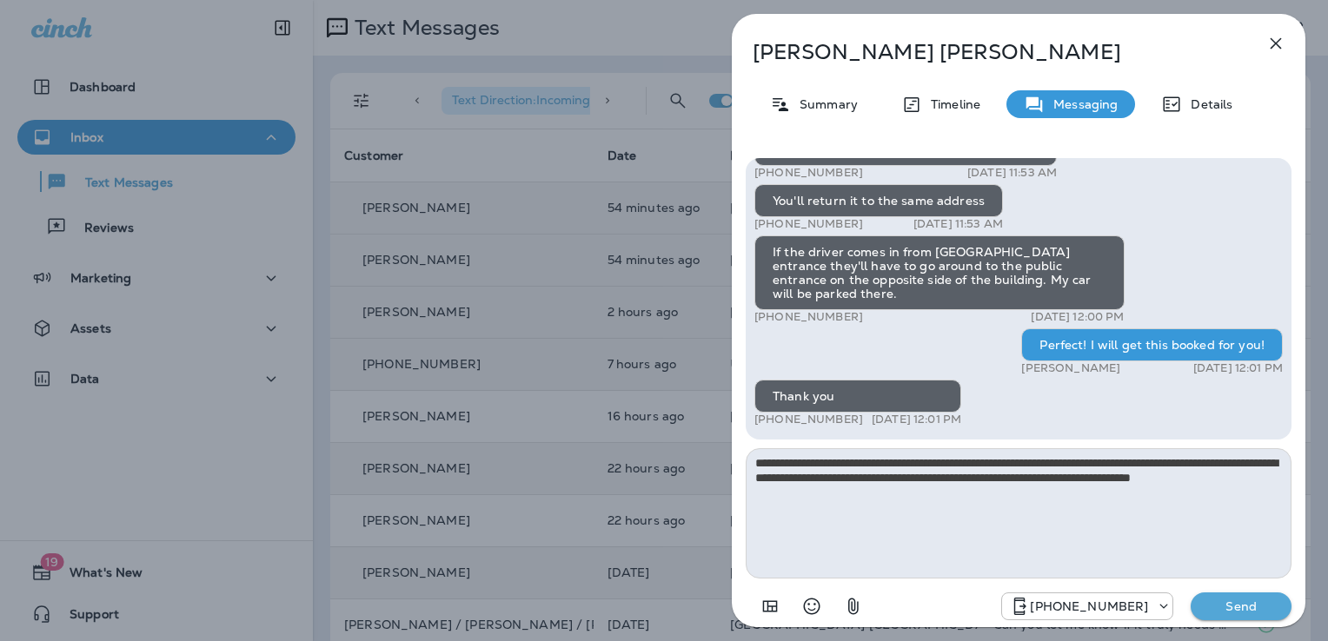
click at [1231, 603] on p "Send" at bounding box center [1240, 607] width 73 height 16
